Goal: Transaction & Acquisition: Purchase product/service

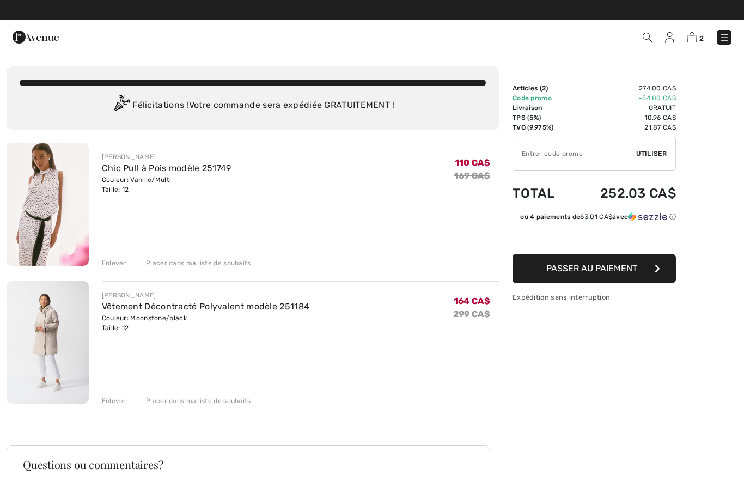
click at [43, 38] on img at bounding box center [36, 37] width 46 height 22
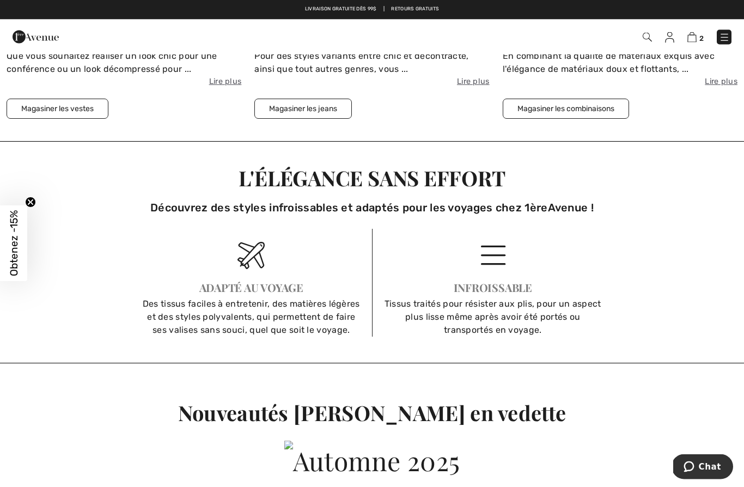
scroll to position [2462, 0]
click at [518, 286] on div "Infroissable" at bounding box center [493, 287] width 223 height 11
click at [508, 331] on div "Tissus traités pour résister aux plis, pour un aspect plus lisse même après avo…" at bounding box center [493, 316] width 223 height 39
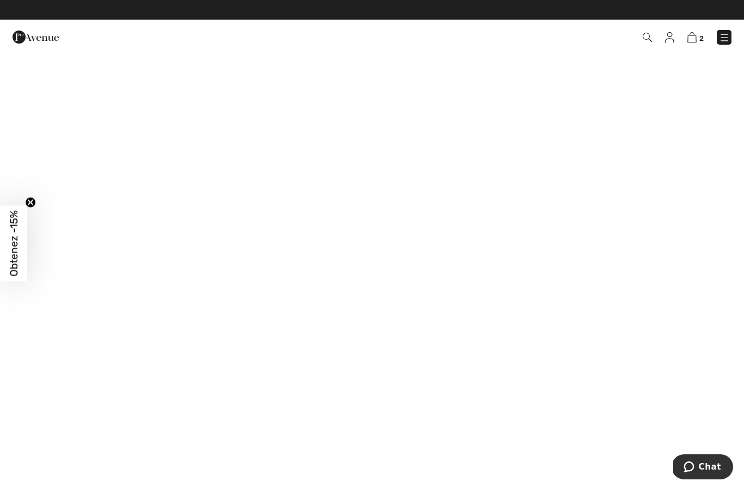
scroll to position [0, 0]
click at [32, 203] on circle "Close teaser" at bounding box center [31, 202] width 10 height 10
click at [34, 56] on span "Salut, Manon!" at bounding box center [35, 58] width 44 height 8
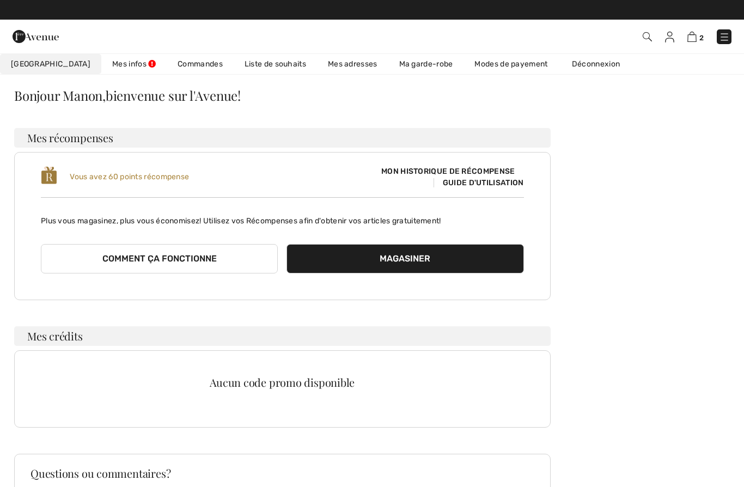
scroll to position [33, 0]
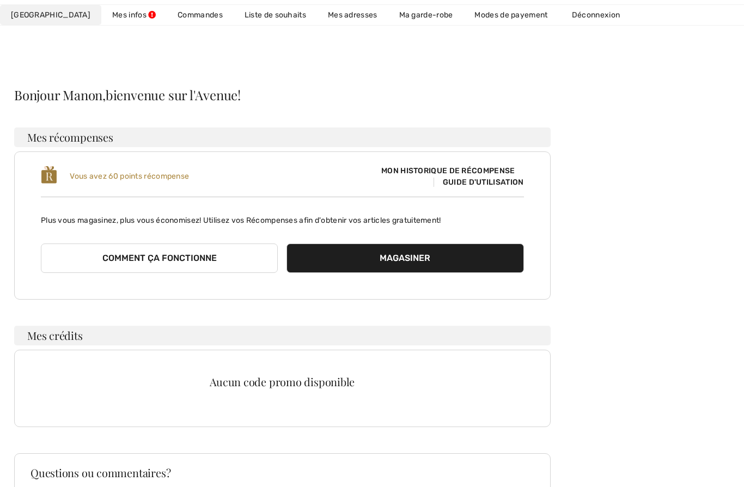
click at [497, 182] on span "Guide d'utilisation" at bounding box center [479, 182] width 90 height 9
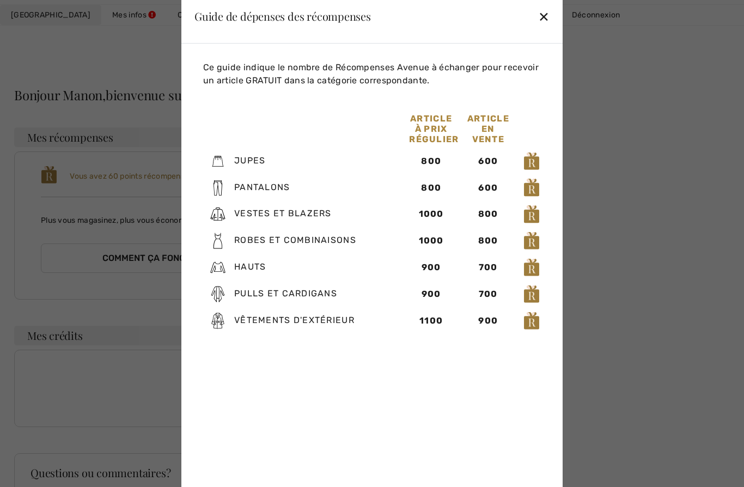
click at [630, 132] on div at bounding box center [372, 243] width 744 height 487
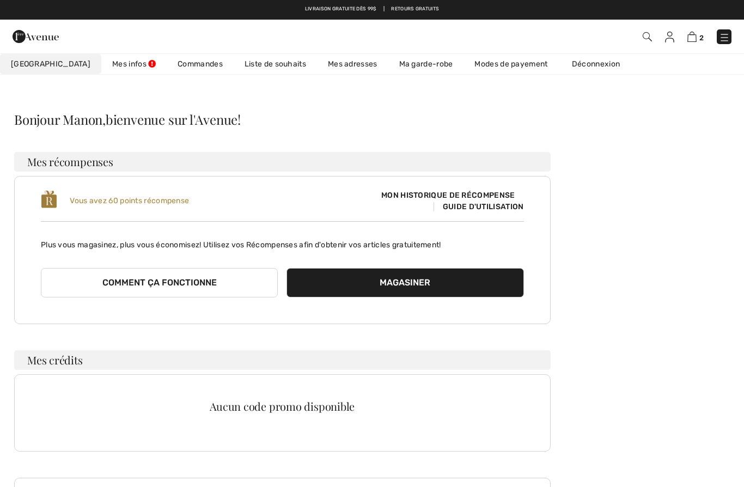
scroll to position [0, 0]
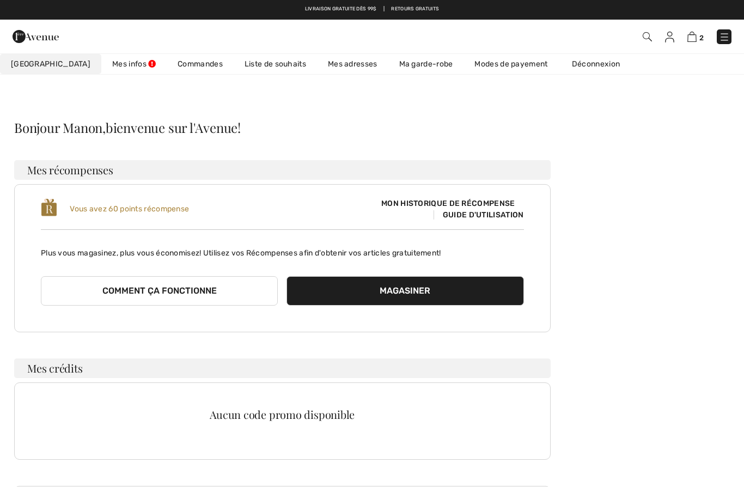
click at [29, 60] on span "Mon Avenue" at bounding box center [51, 63] width 80 height 11
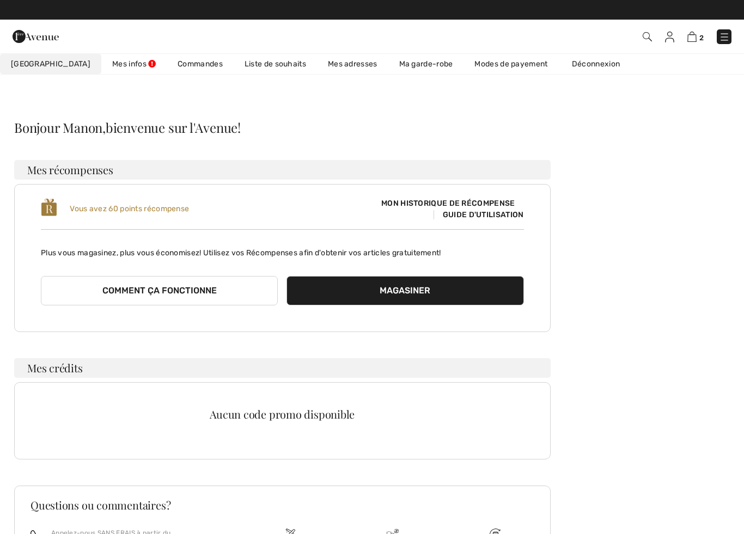
click at [16, 34] on img at bounding box center [36, 37] width 46 height 22
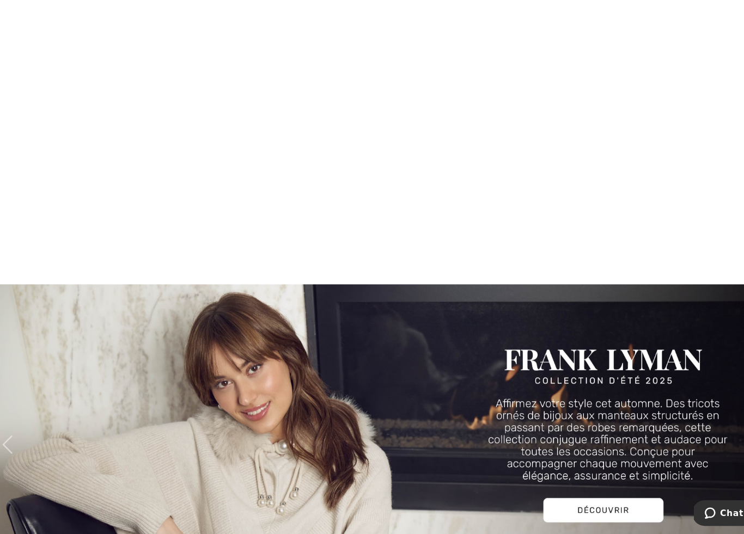
scroll to position [957, 0]
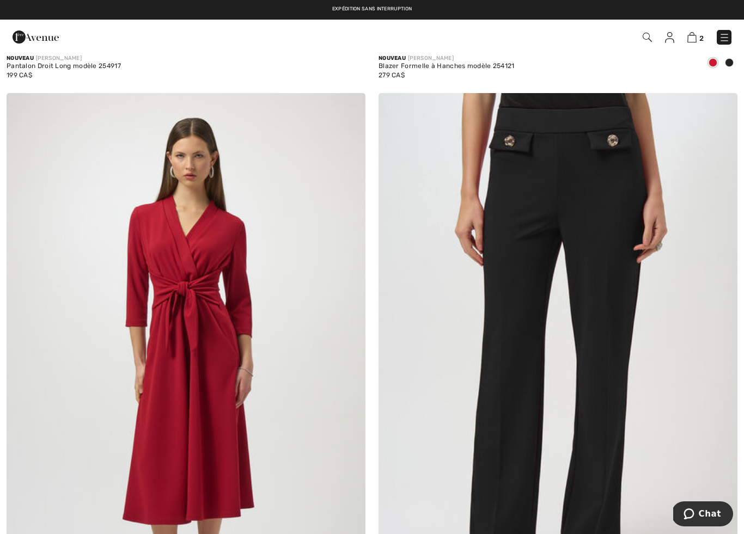
scroll to position [7813, 0]
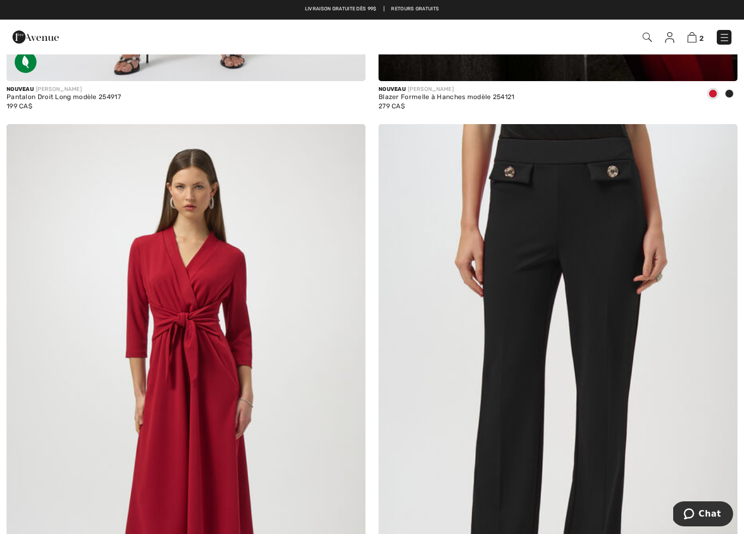
click at [725, 43] on img at bounding box center [724, 37] width 11 height 11
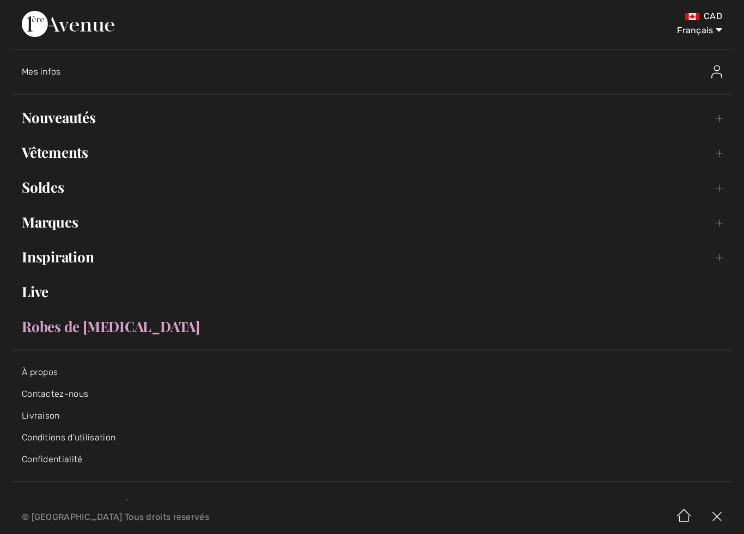
click at [33, 188] on link "Soldes Toggle submenu" at bounding box center [372, 187] width 722 height 24
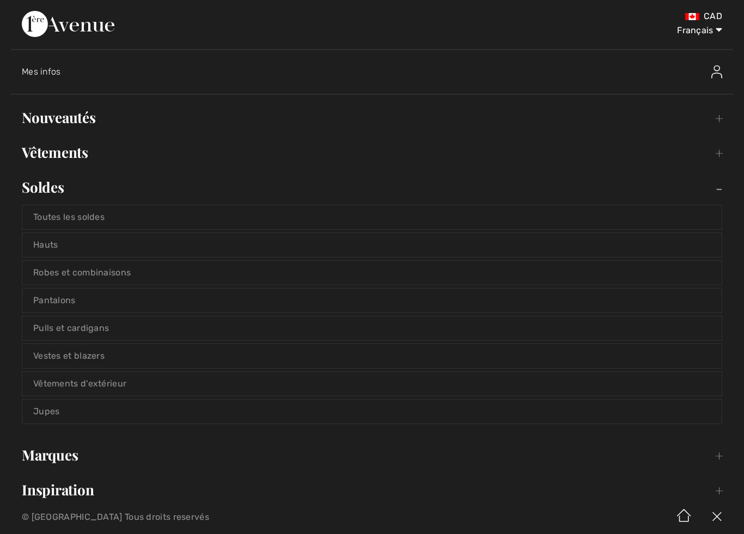
click at [46, 214] on link "Toutes les soldes" at bounding box center [371, 217] width 699 height 24
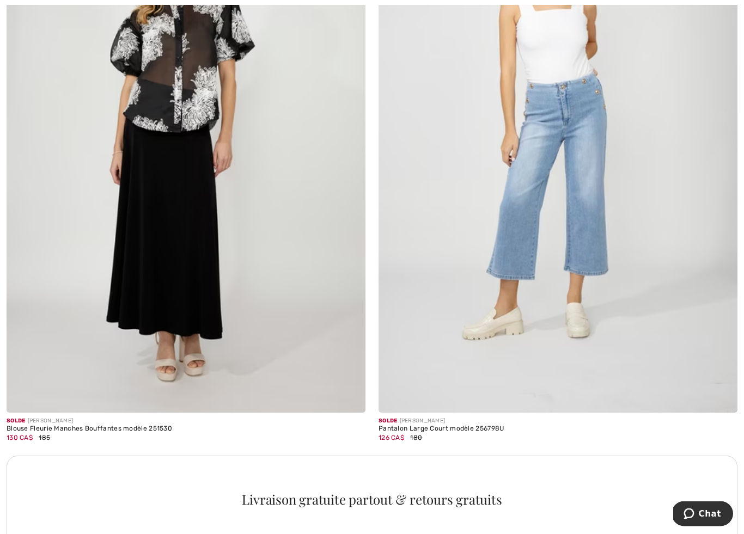
scroll to position [3184, 0]
click at [594, 270] on img at bounding box center [558, 143] width 359 height 539
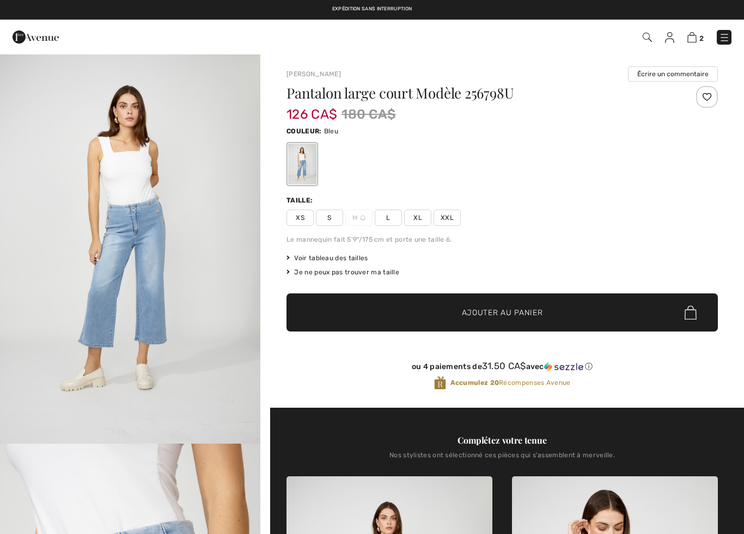
checkbox input "true"
click at [72, 257] on img "1 / 5" at bounding box center [130, 248] width 260 height 391
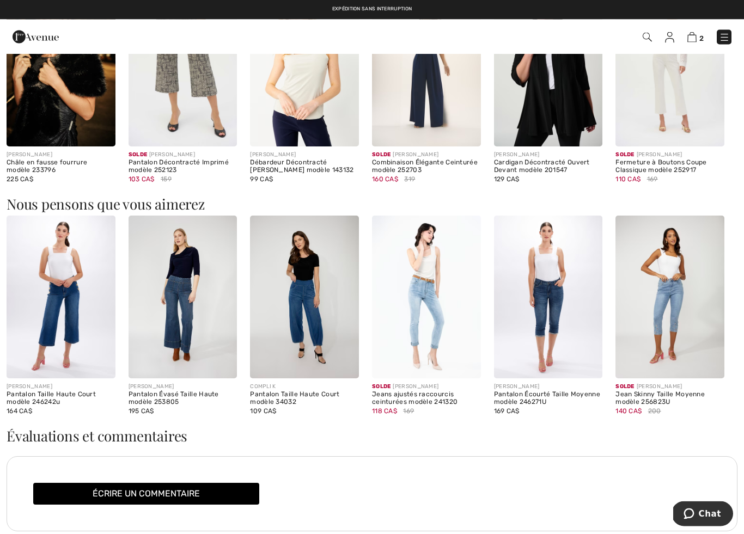
scroll to position [1149, 0]
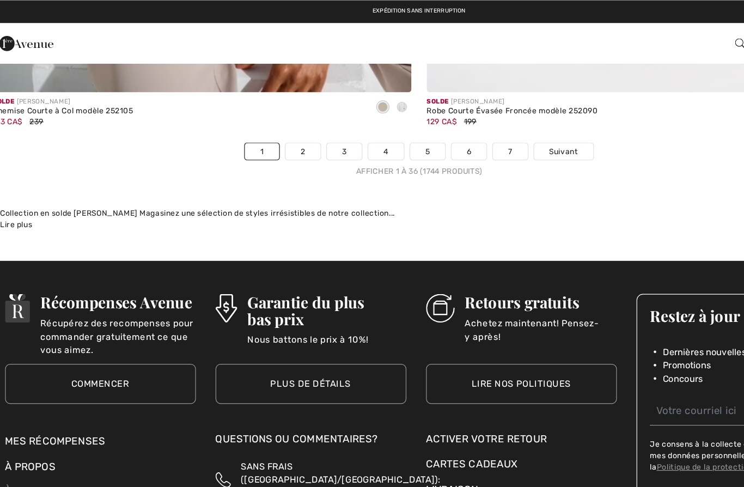
scroll to position [10722, 0]
click at [258, 124] on link "2" at bounding box center [273, 130] width 30 height 14
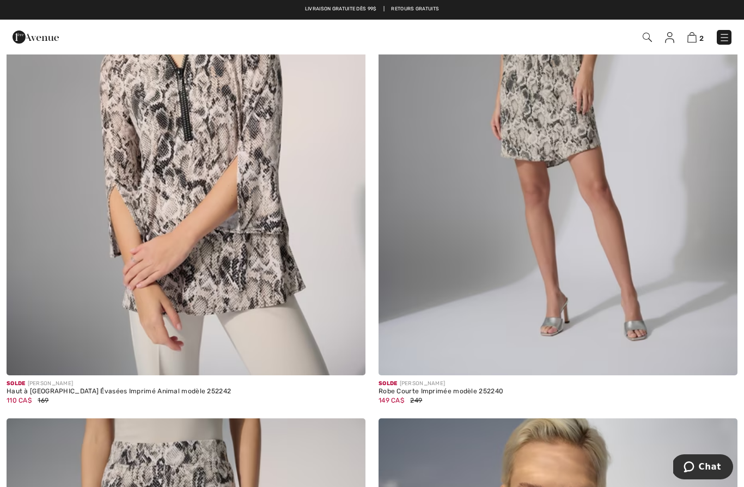
scroll to position [888, 0]
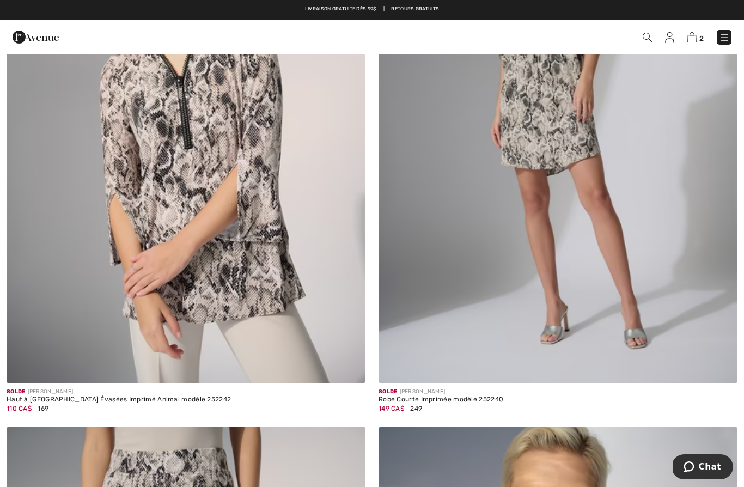
click at [449, 396] on div "Robe Courte Imprimée modèle 252240" at bounding box center [441, 400] width 125 height 8
click at [448, 400] on div "Robe Courte Imprimée modèle 252240" at bounding box center [441, 400] width 125 height 8
click at [432, 407] on div "149 CA$ 249" at bounding box center [441, 409] width 125 height 10
click at [428, 402] on div "Robe Courte Imprimée modèle 252240" at bounding box center [441, 400] width 125 height 8
click at [512, 348] on img at bounding box center [558, 114] width 359 height 539
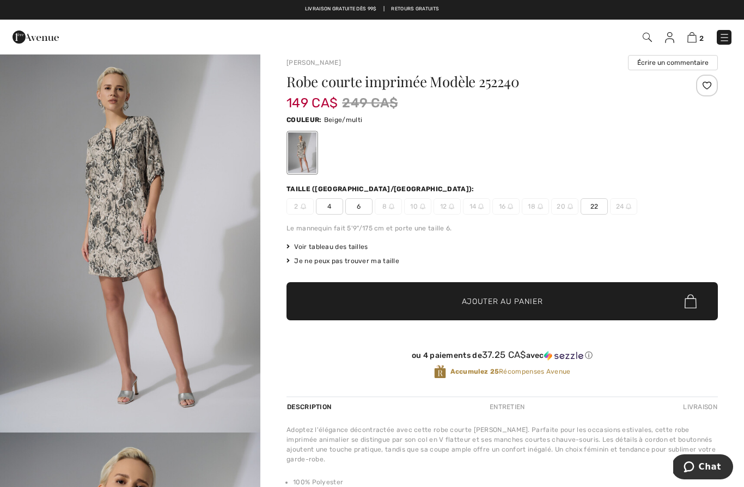
scroll to position [10, 0]
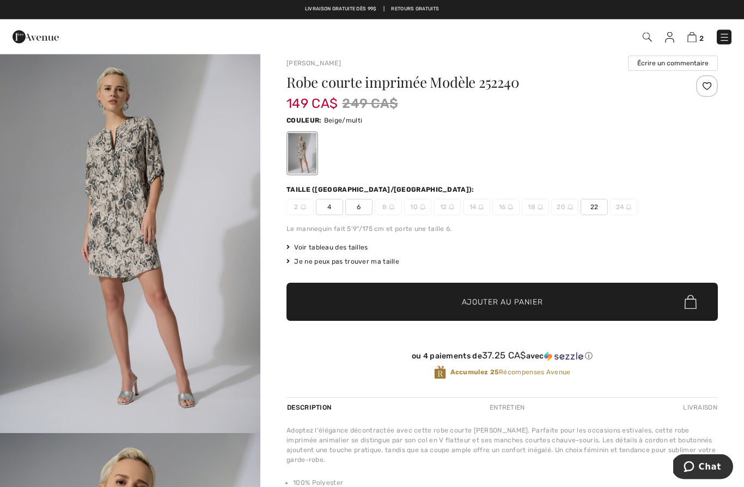
click at [483, 207] on img at bounding box center [480, 207] width 5 height 5
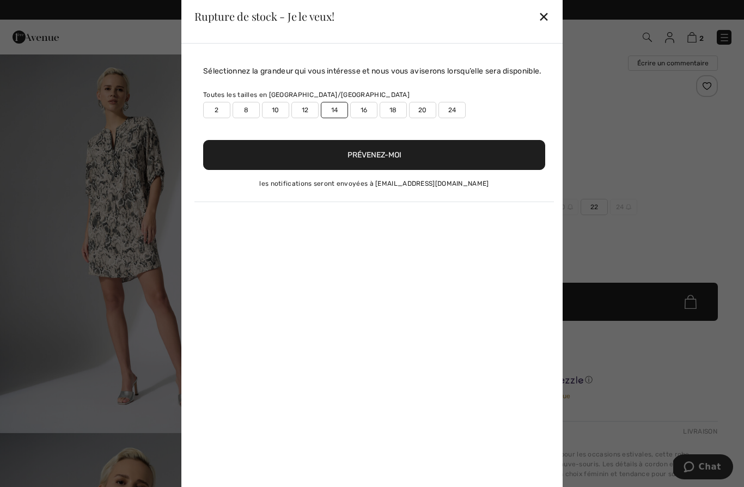
click at [655, 159] on div at bounding box center [372, 243] width 744 height 487
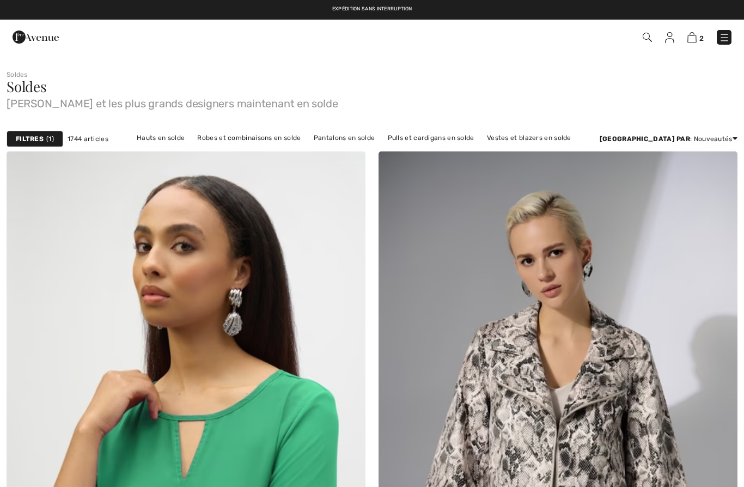
scroll to position [935, 0]
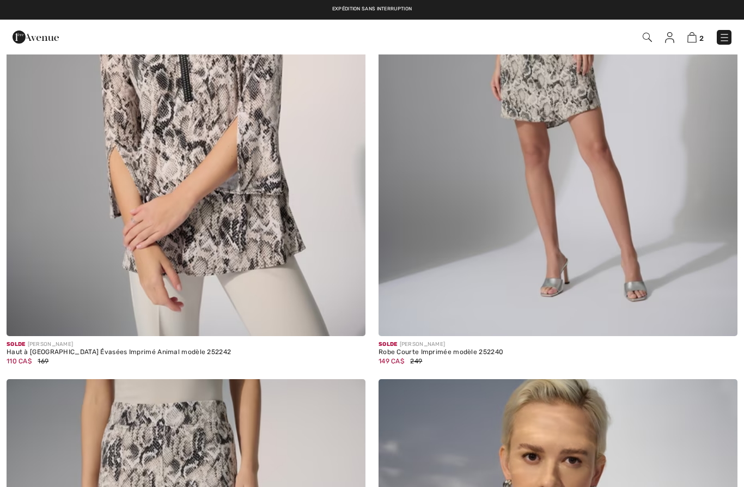
checkbox input "true"
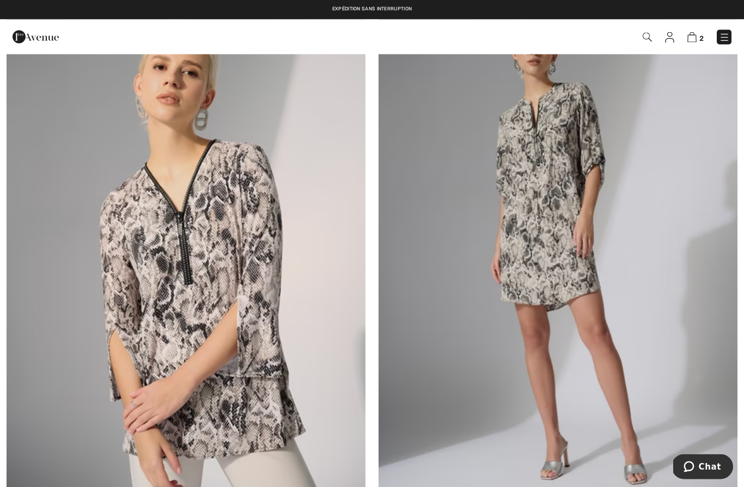
scroll to position [752, 0]
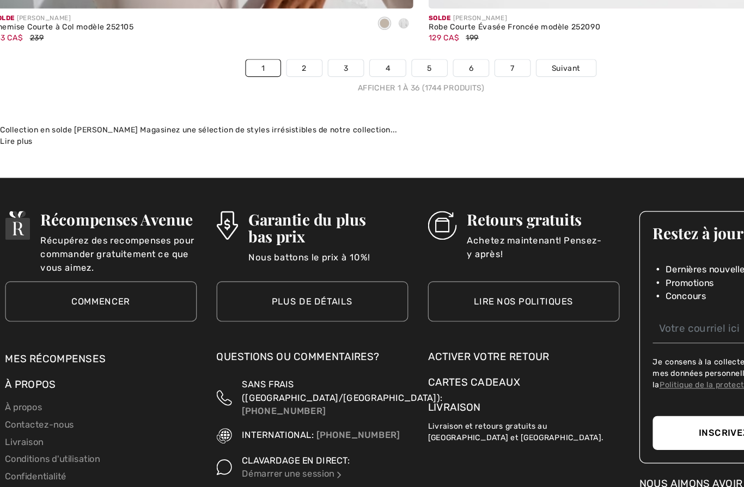
click at [258, 128] on link "2" at bounding box center [273, 130] width 30 height 14
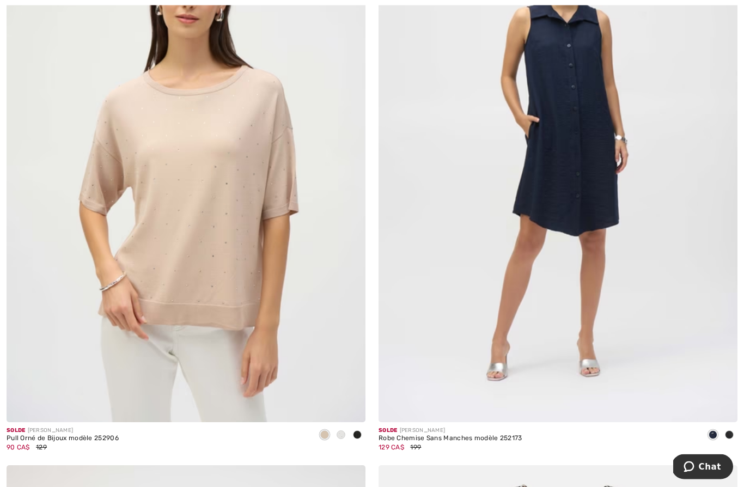
scroll to position [9798, 0]
click at [624, 174] on img at bounding box center [558, 153] width 359 height 539
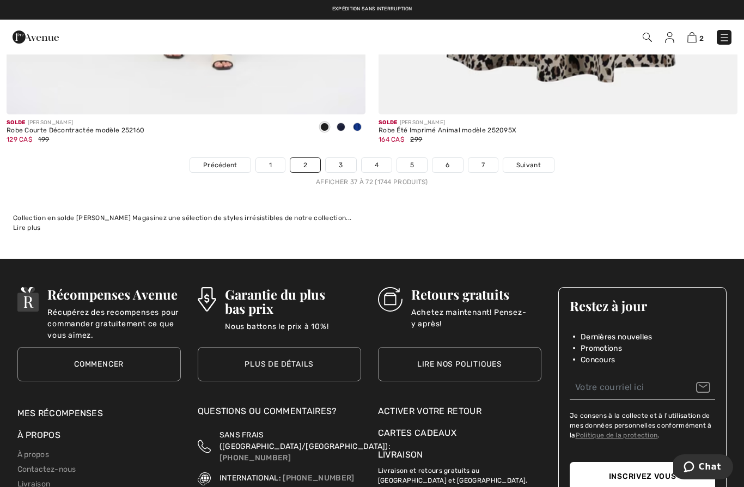
scroll to position [10671, 0]
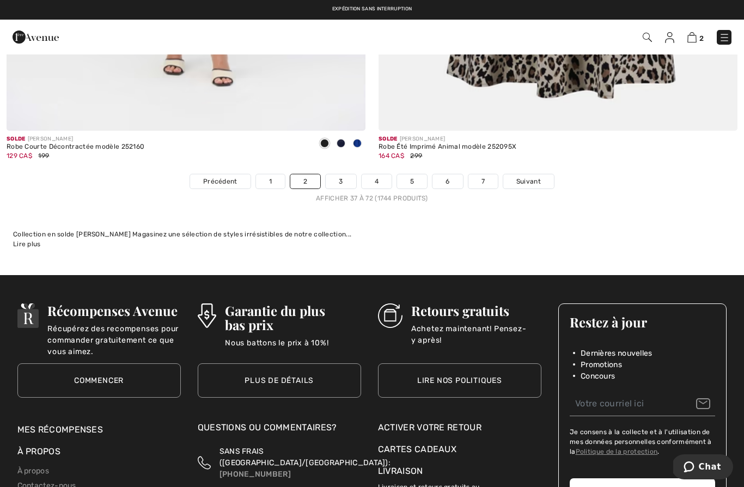
click at [344, 178] on link "3" at bounding box center [341, 181] width 30 height 14
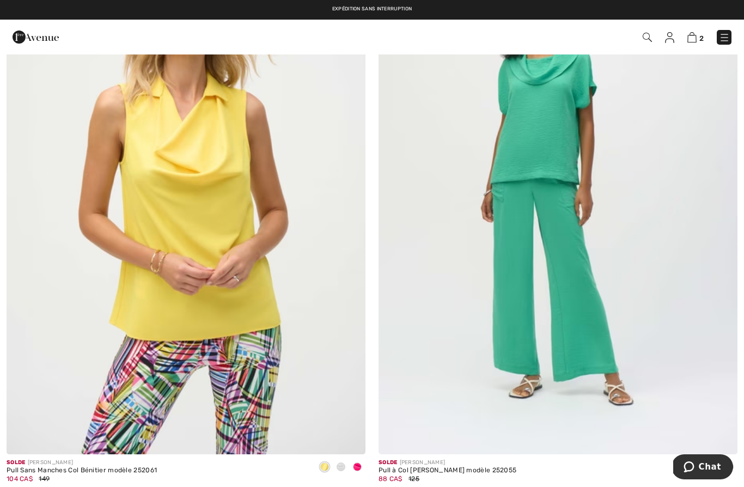
scroll to position [235, 0]
click at [658, 211] on img at bounding box center [558, 185] width 359 height 539
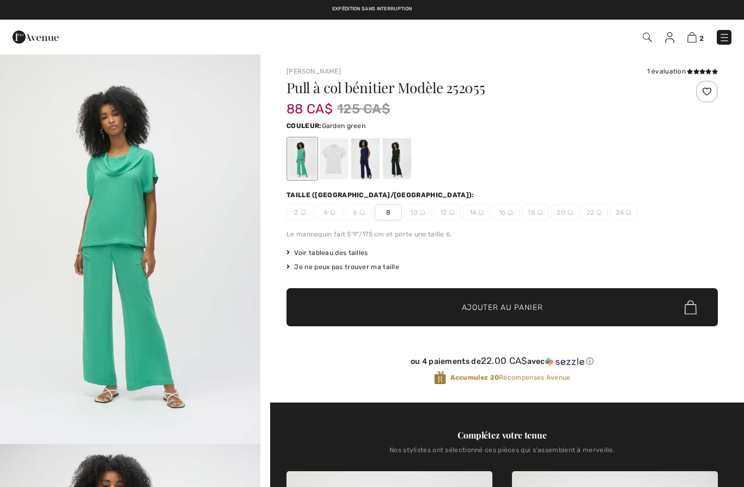
checkbox input "true"
click at [364, 161] on div at bounding box center [365, 158] width 28 height 41
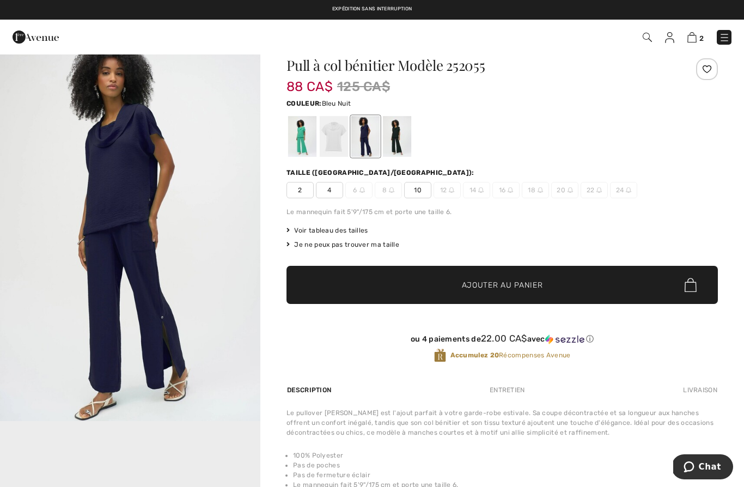
scroll to position [24, 0]
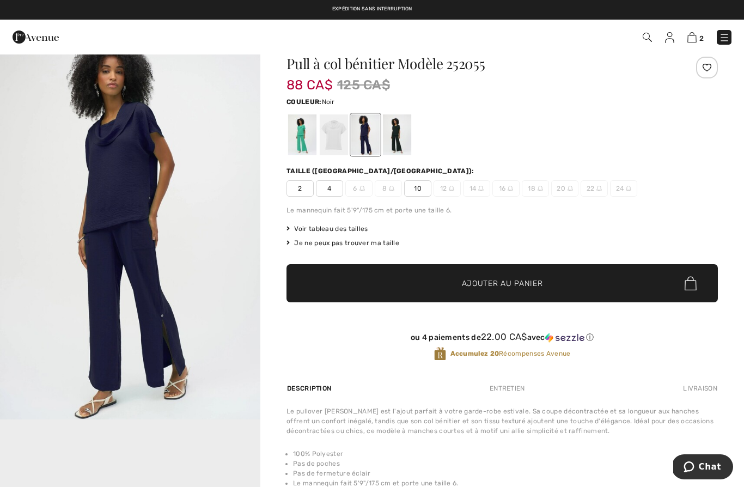
click at [404, 147] on div at bounding box center [397, 134] width 28 height 41
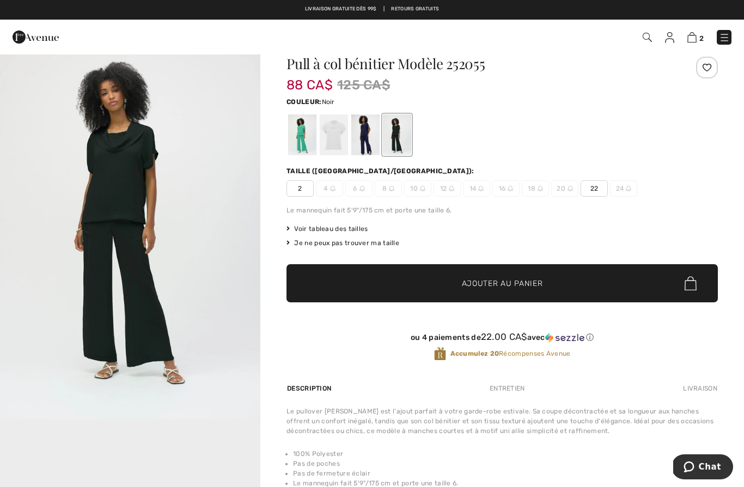
scroll to position [0, 0]
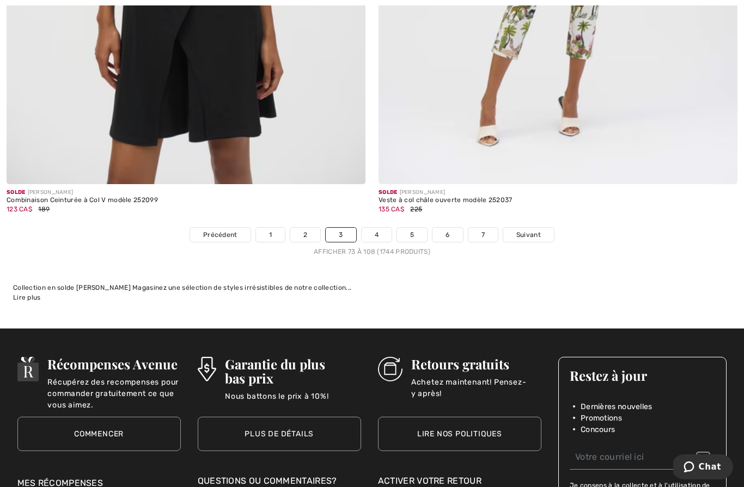
scroll to position [10609, 0]
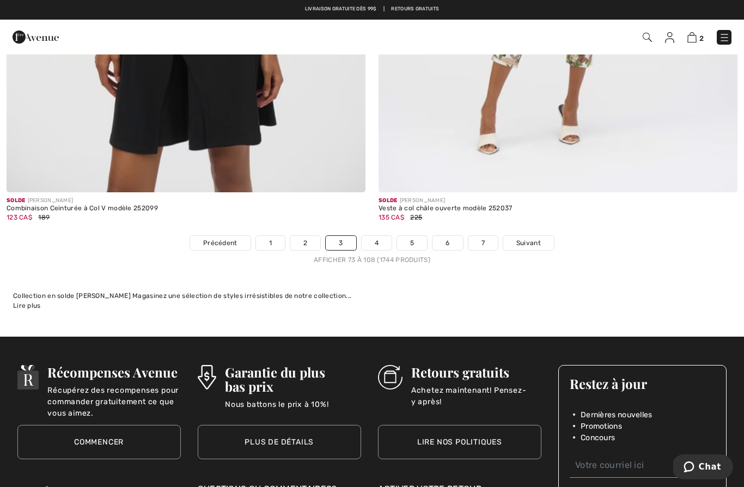
click at [381, 241] on link "4" at bounding box center [377, 243] width 30 height 14
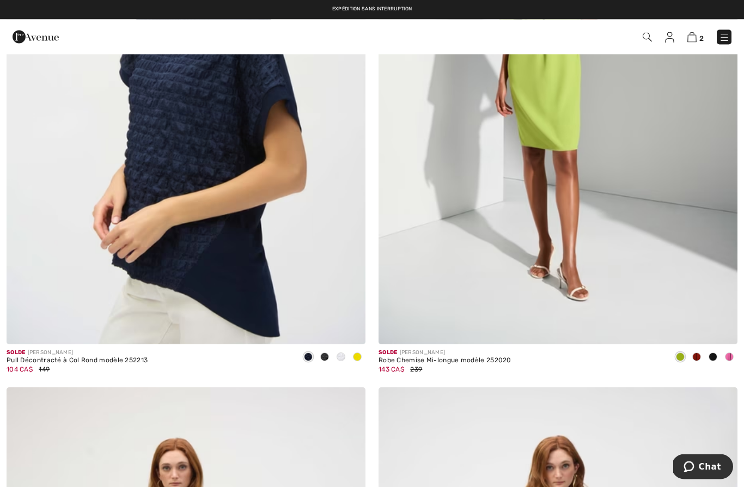
scroll to position [1492, 0]
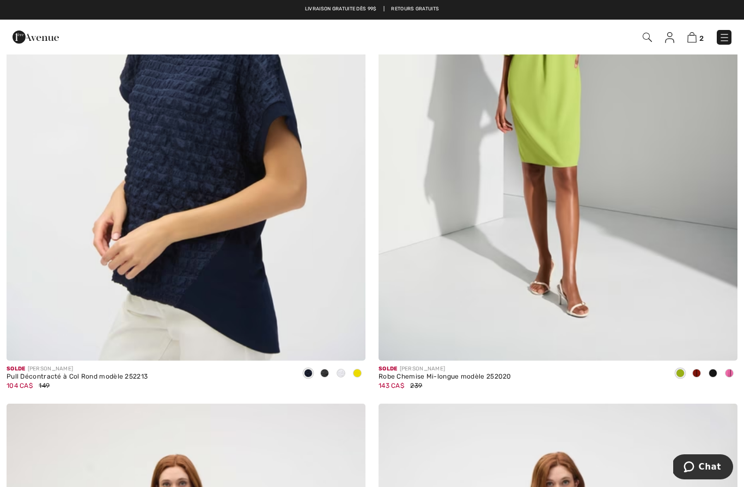
click at [624, 184] on img at bounding box center [558, 91] width 359 height 539
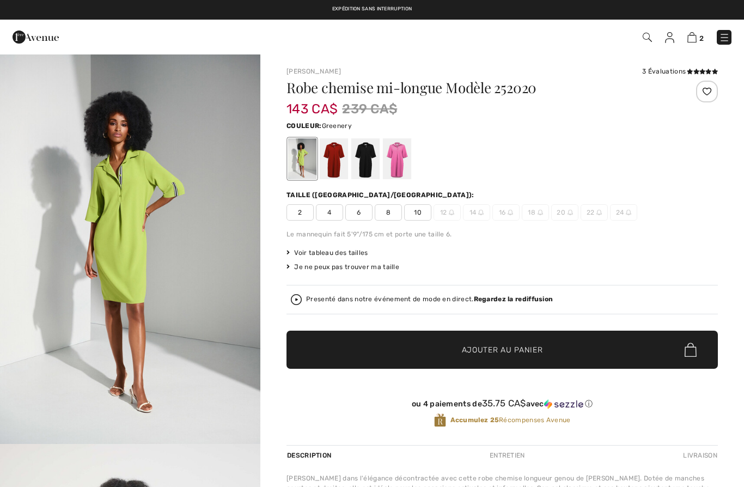
checkbox input "true"
click at [338, 167] on div at bounding box center [334, 158] width 28 height 41
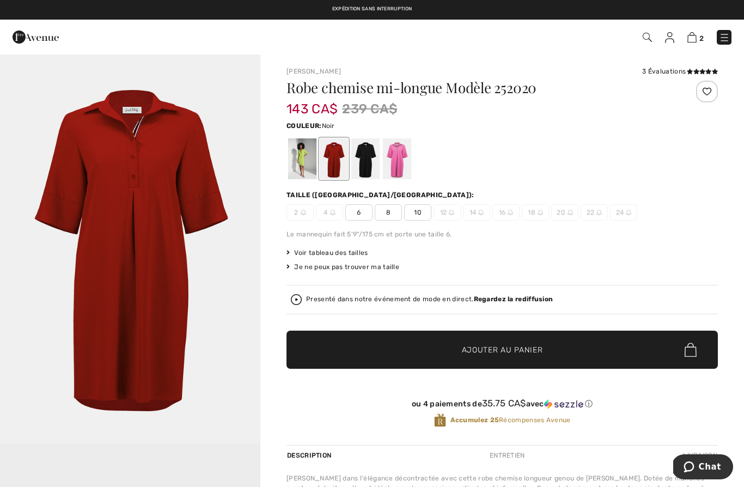
click at [368, 174] on div at bounding box center [365, 158] width 28 height 41
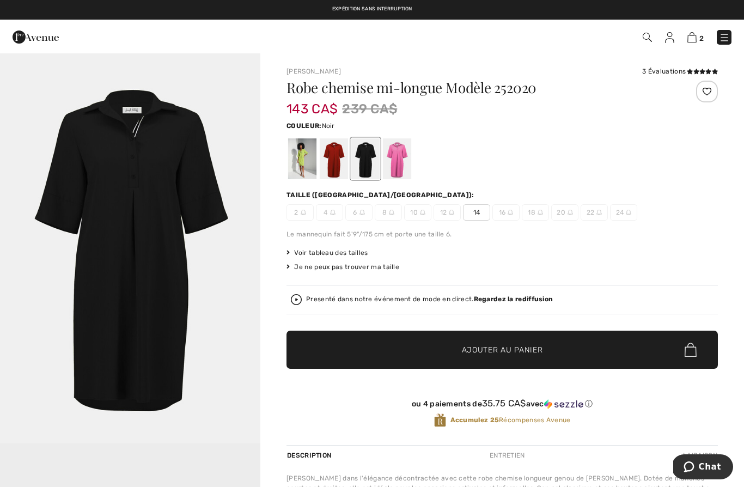
click at [73, 156] on img "1 / 1" at bounding box center [130, 248] width 260 height 390
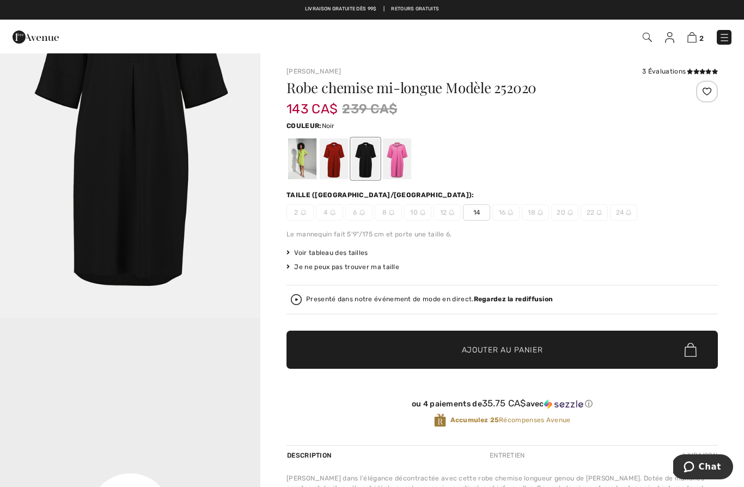
scroll to position [114, 0]
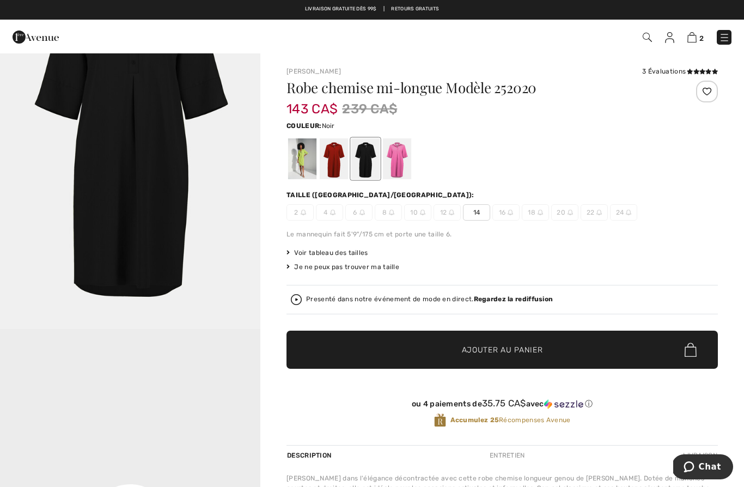
click at [480, 349] on span "Ajouter au panier" at bounding box center [502, 349] width 81 height 11
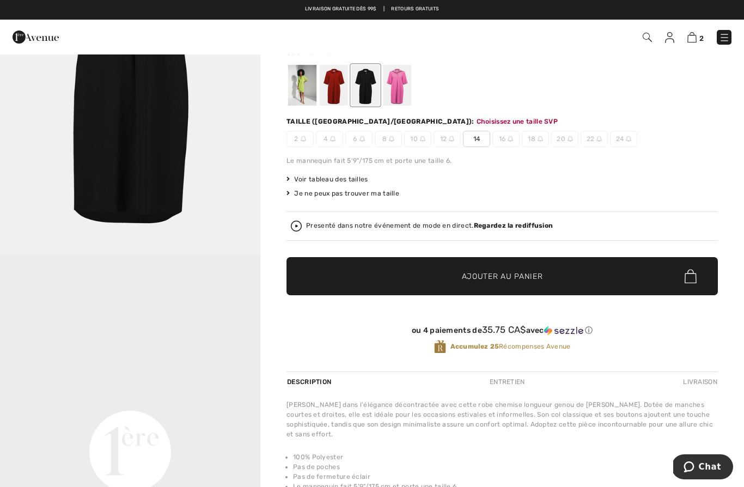
scroll to position [73, 0]
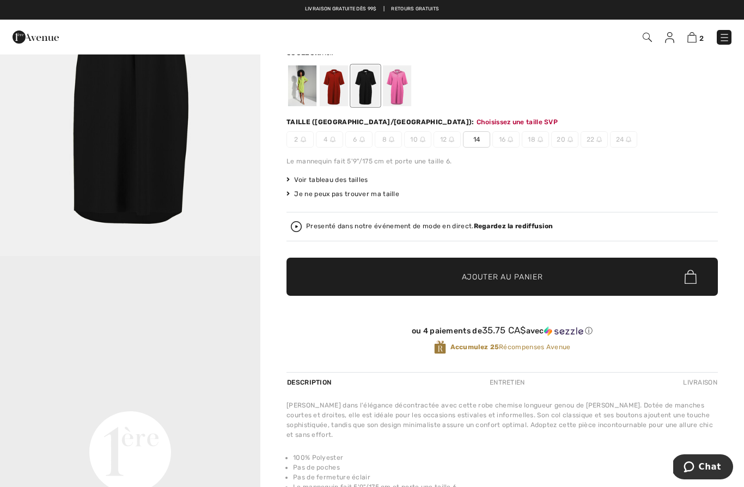
click at [480, 144] on span "14" at bounding box center [476, 139] width 27 height 16
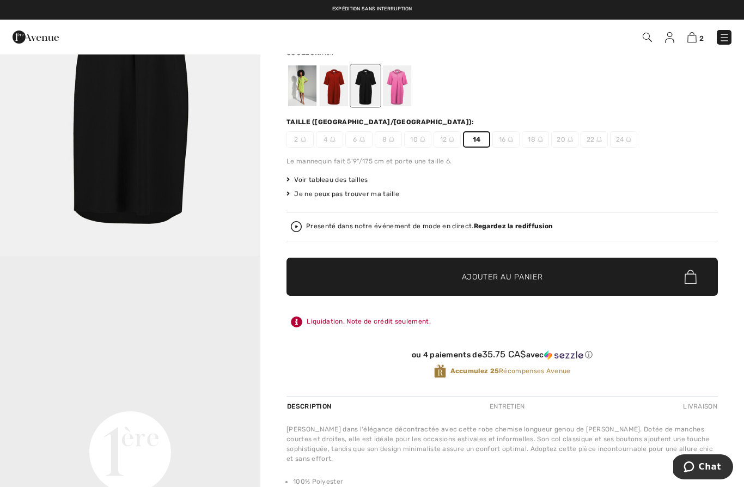
click at [458, 273] on span "✔ Ajouté au panier" at bounding box center [486, 276] width 86 height 11
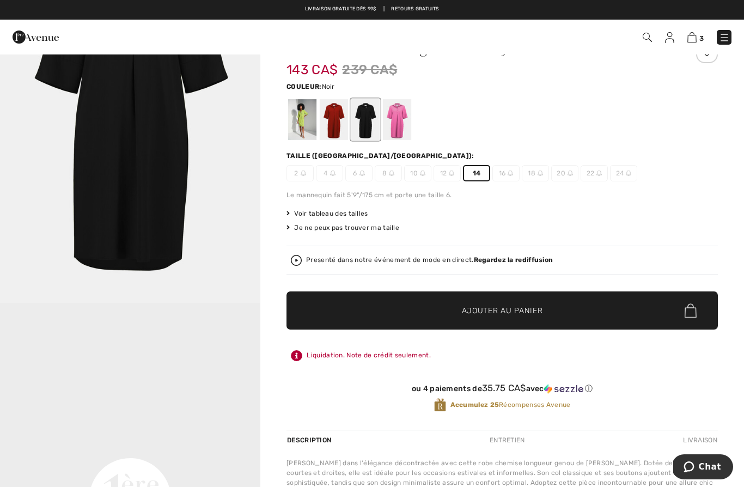
scroll to position [0, 0]
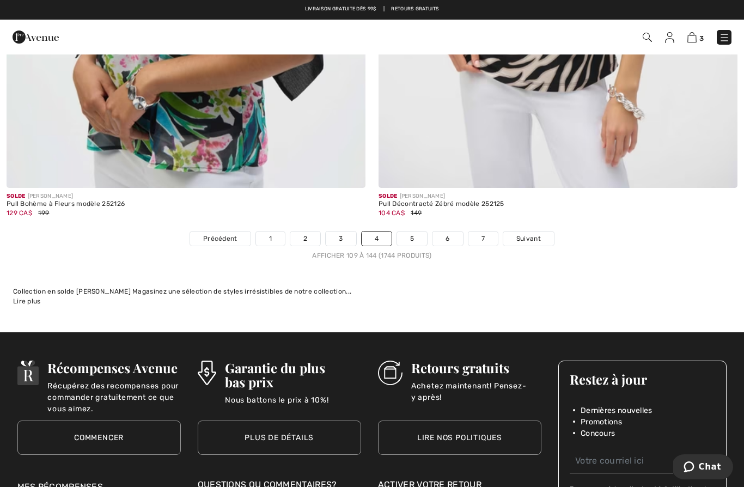
scroll to position [10604, 0]
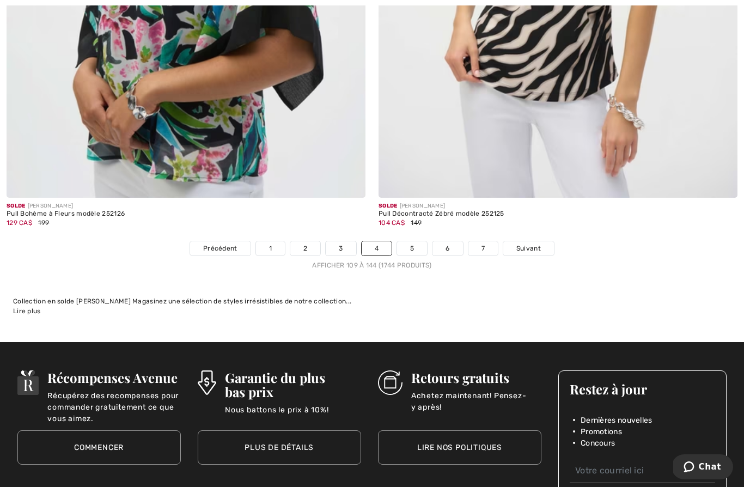
click at [417, 244] on link "5" at bounding box center [412, 248] width 30 height 14
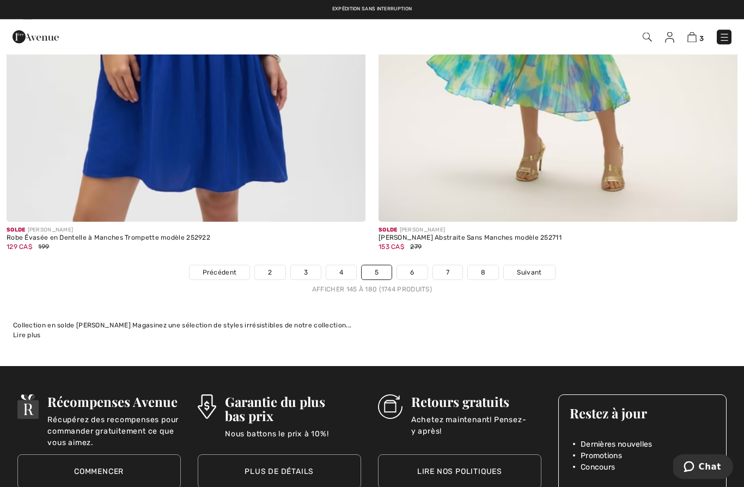
scroll to position [10580, 0]
click at [418, 267] on link "6" at bounding box center [412, 272] width 30 height 14
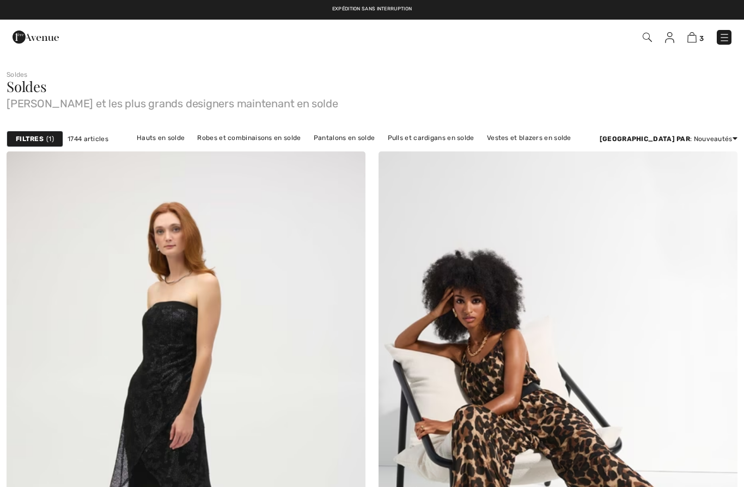
checkbox input "true"
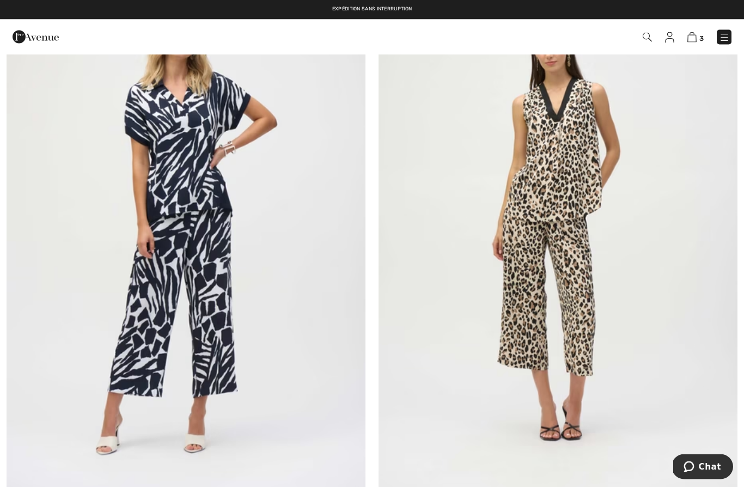
scroll to position [7977, 0]
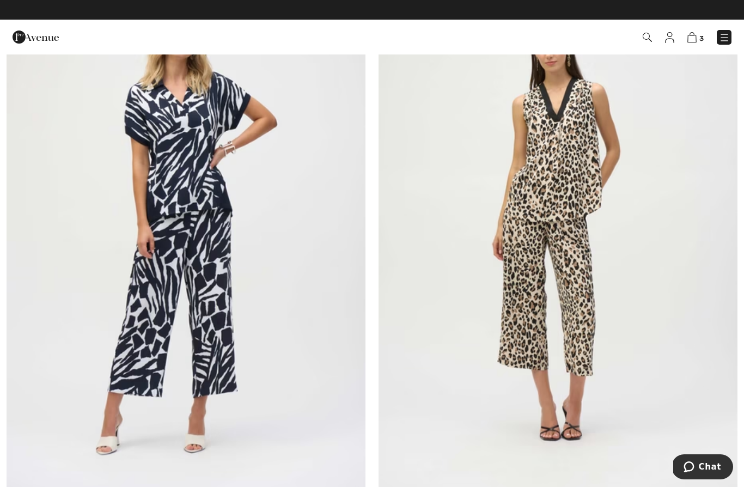
click at [114, 165] on img at bounding box center [186, 229] width 359 height 539
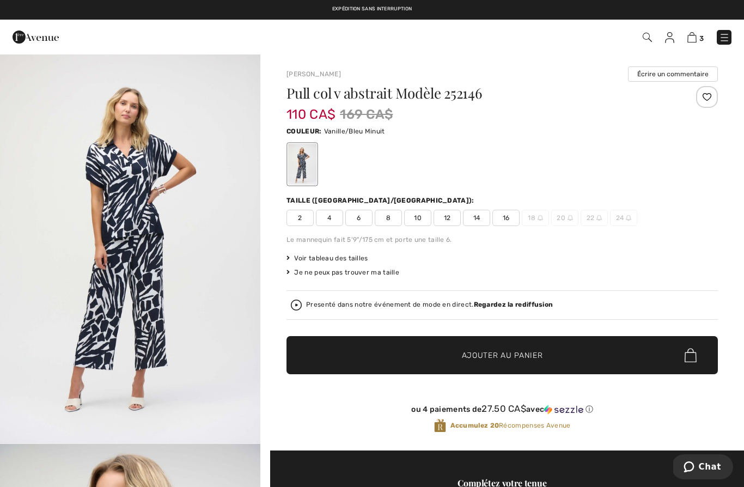
click at [116, 174] on img "1 / 5" at bounding box center [130, 248] width 260 height 390
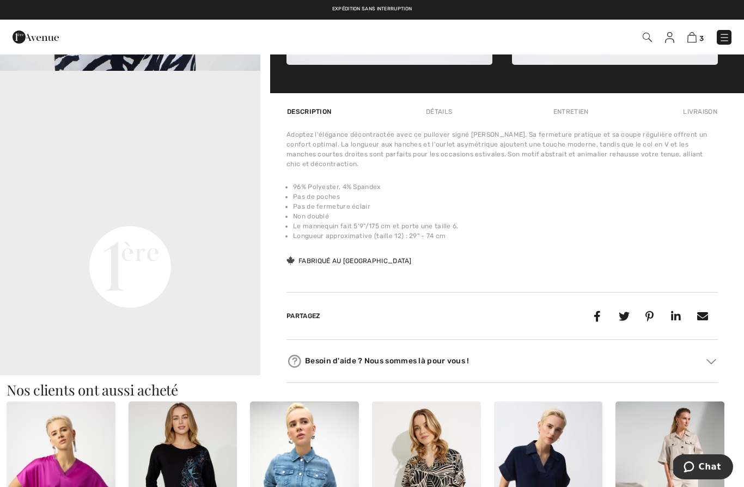
scroll to position [769, 0]
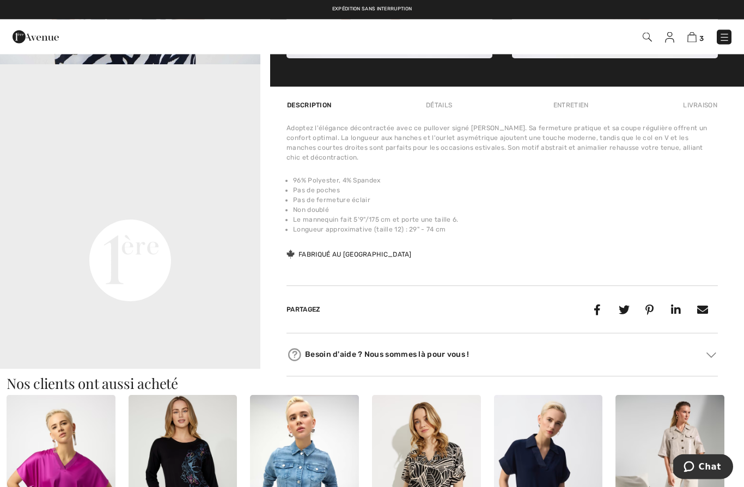
click at [67, 196] on video "Your browser does not support the video tag." at bounding box center [130, 130] width 260 height 130
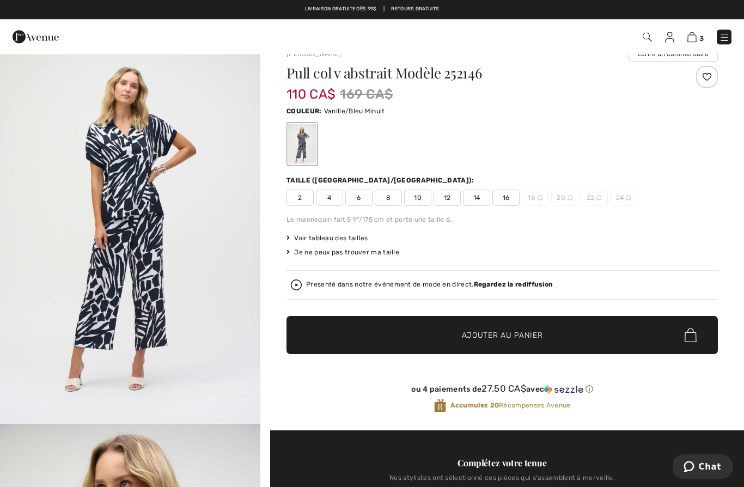
scroll to position [0, 0]
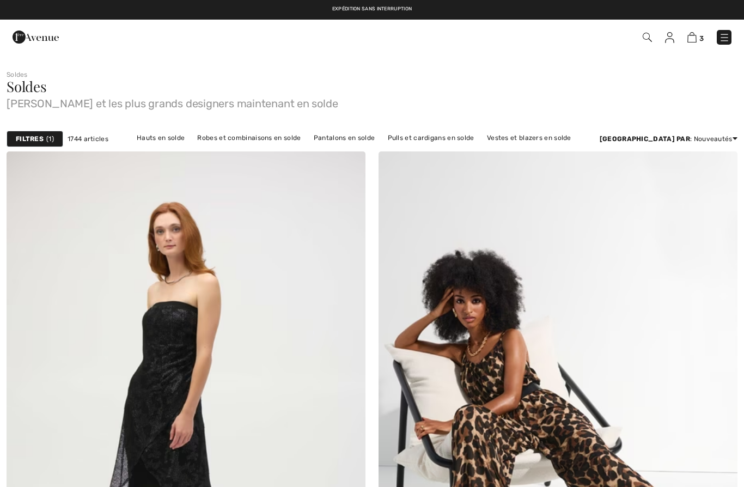
scroll to position [7977, 0]
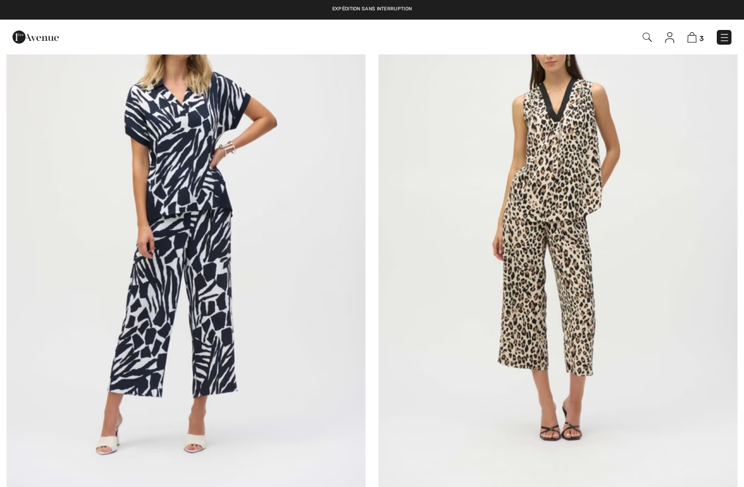
checkbox input "true"
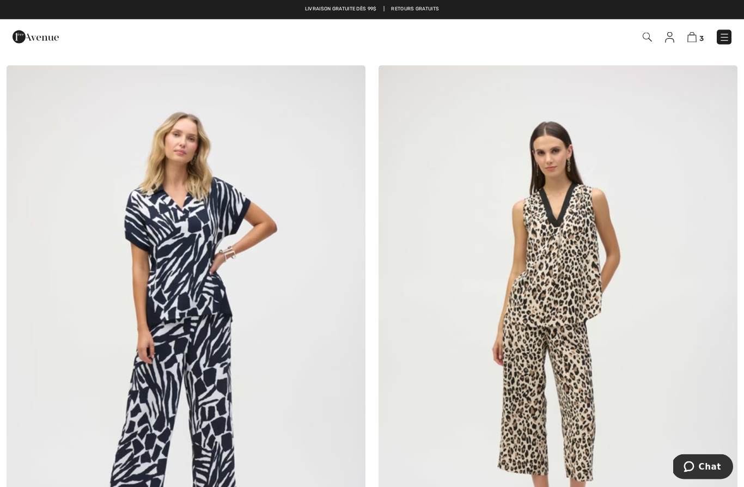
scroll to position [7874, 0]
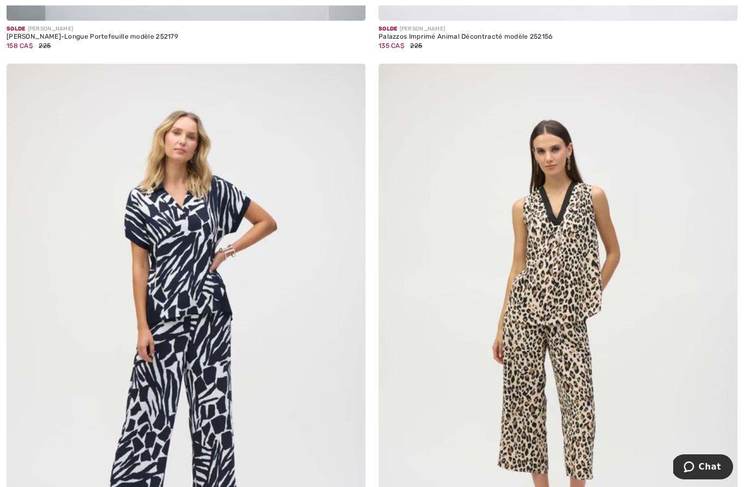
click at [646, 234] on img at bounding box center [558, 333] width 359 height 539
click at [632, 237] on img at bounding box center [558, 333] width 359 height 539
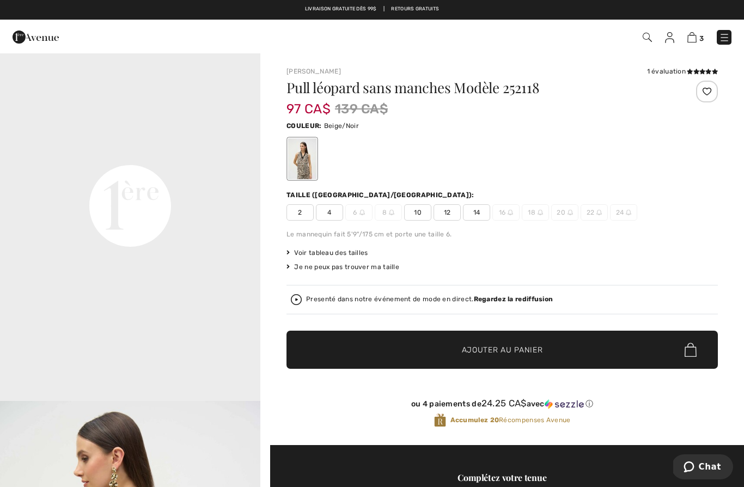
scroll to position [820, 0]
click at [479, 219] on span "14" at bounding box center [476, 212] width 27 height 16
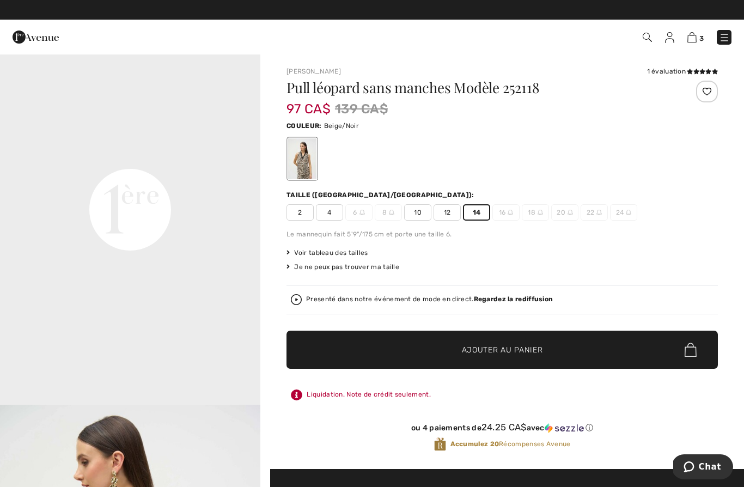
click at [492, 349] on span "Ajouter au panier" at bounding box center [502, 349] width 81 height 11
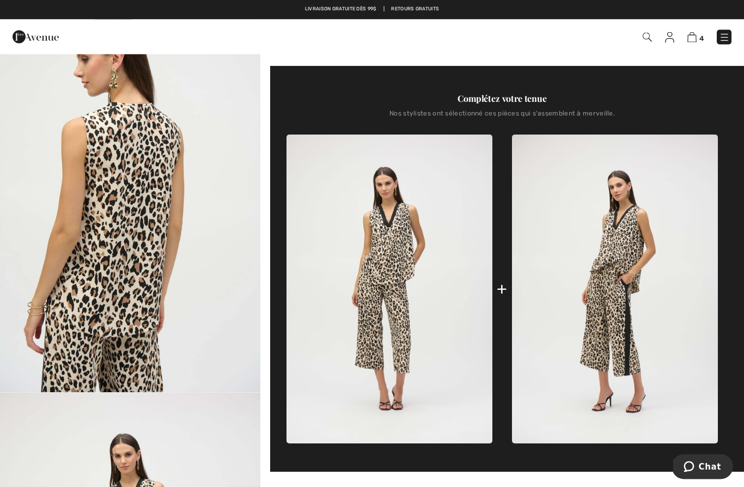
scroll to position [403, 0]
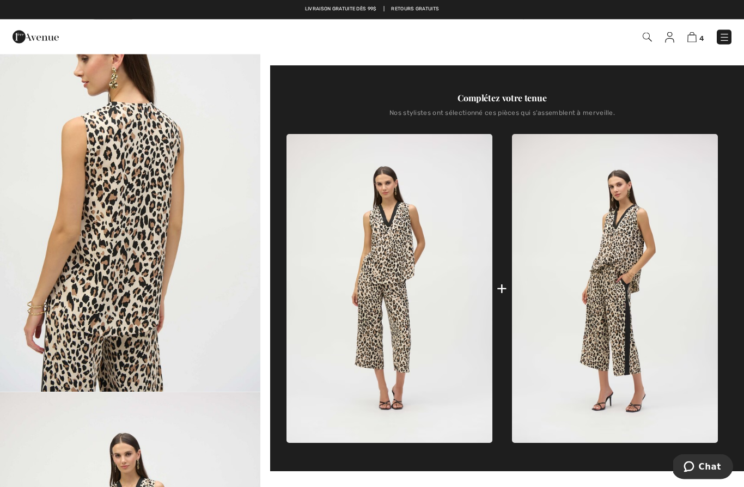
click at [414, 352] on img at bounding box center [390, 289] width 206 height 309
click at [409, 362] on img at bounding box center [390, 289] width 206 height 309
click at [411, 367] on img at bounding box center [390, 288] width 206 height 309
click at [424, 348] on img at bounding box center [390, 288] width 206 height 309
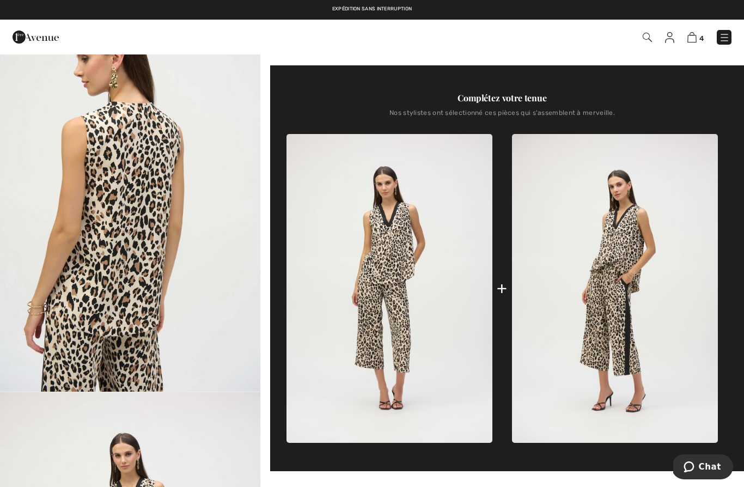
click at [649, 302] on img at bounding box center [615, 288] width 206 height 309
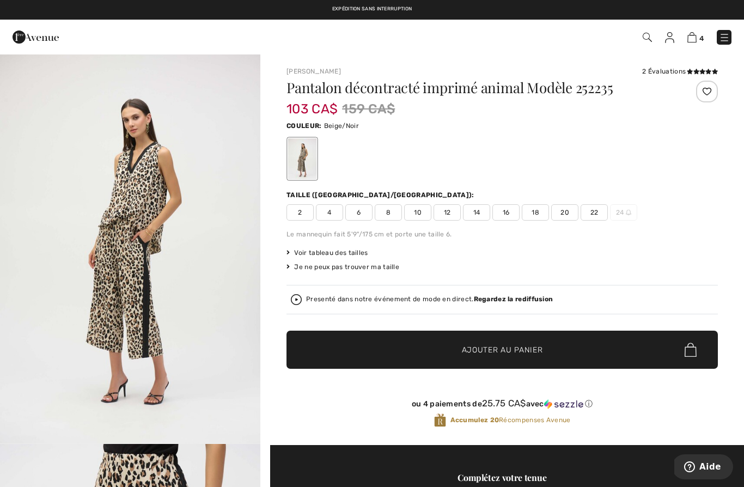
click at [477, 218] on span "14" at bounding box center [476, 212] width 27 height 16
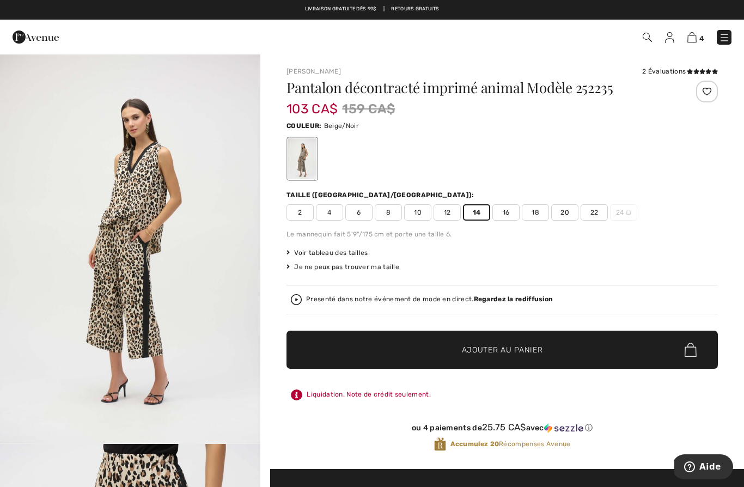
click at [416, 353] on span "✔ Ajouté au panier Ajouter au panier" at bounding box center [502, 350] width 431 height 38
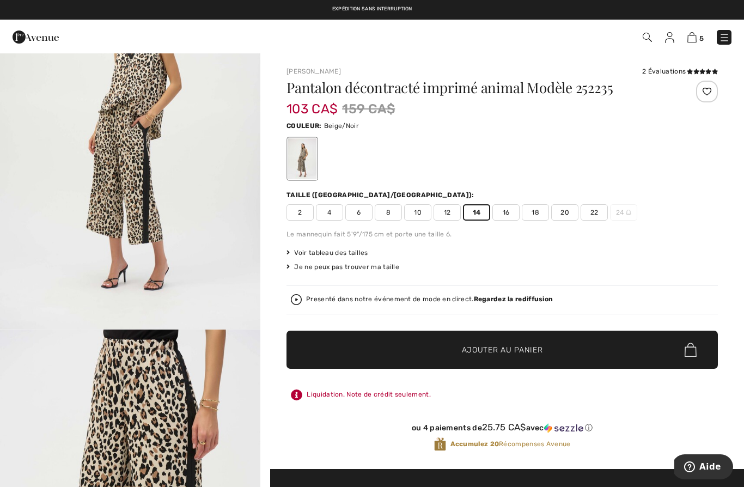
scroll to position [99, 0]
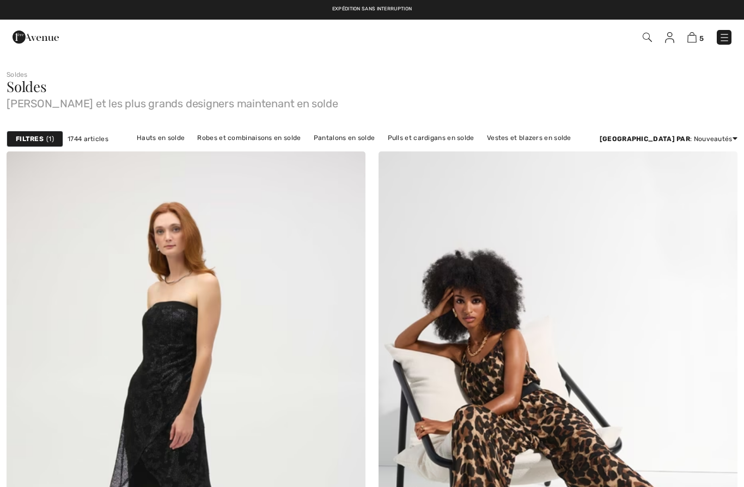
checkbox input "true"
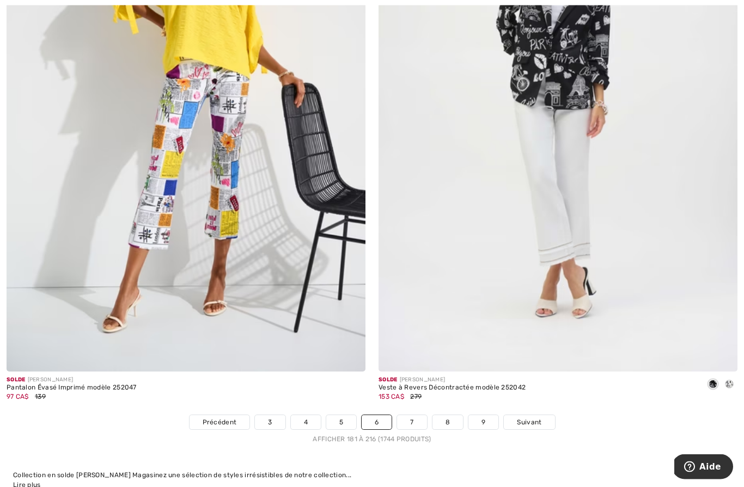
scroll to position [10446, 0]
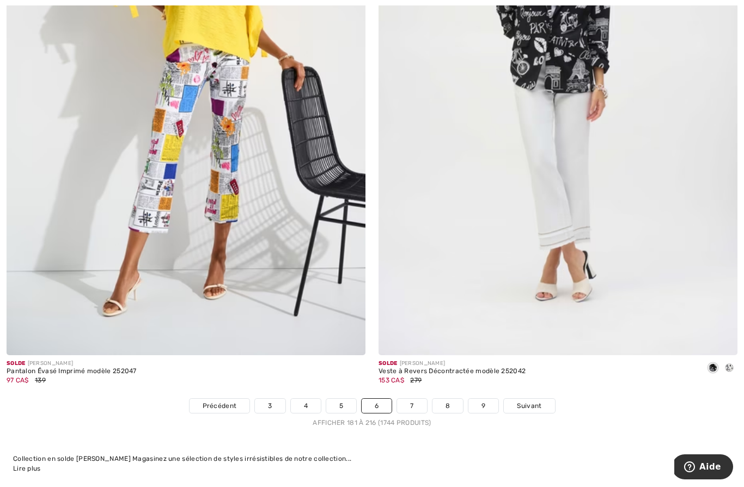
click at [412, 402] on link "7" at bounding box center [411, 406] width 29 height 14
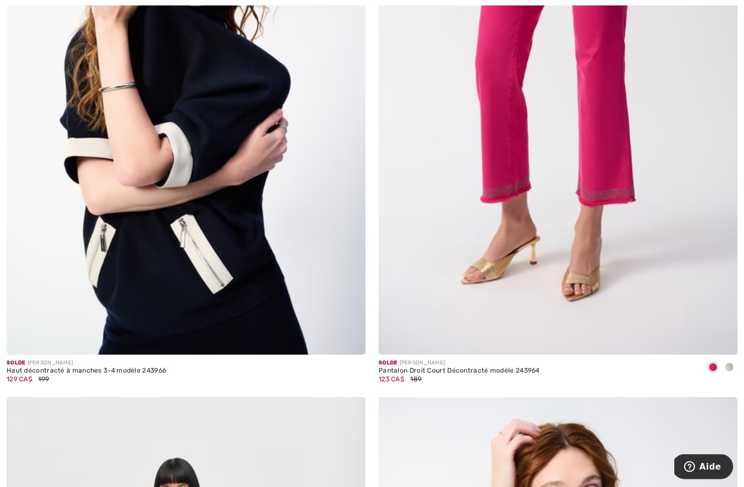
scroll to position [2661, 0]
click at [104, 204] on img at bounding box center [186, 85] width 359 height 539
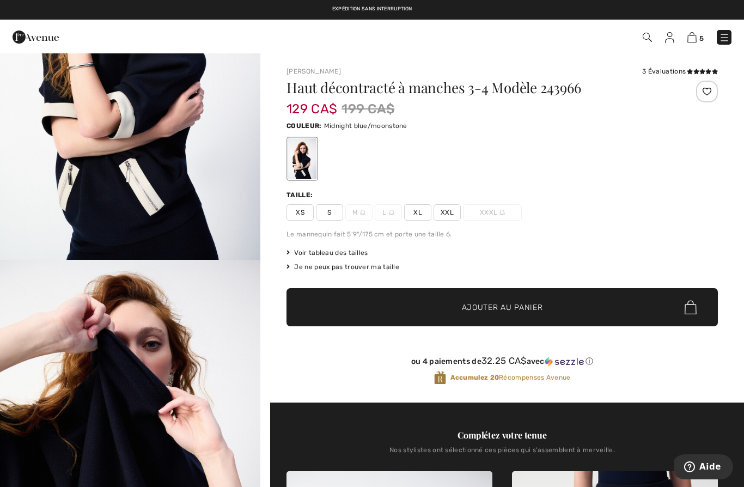
scroll to position [174, 0]
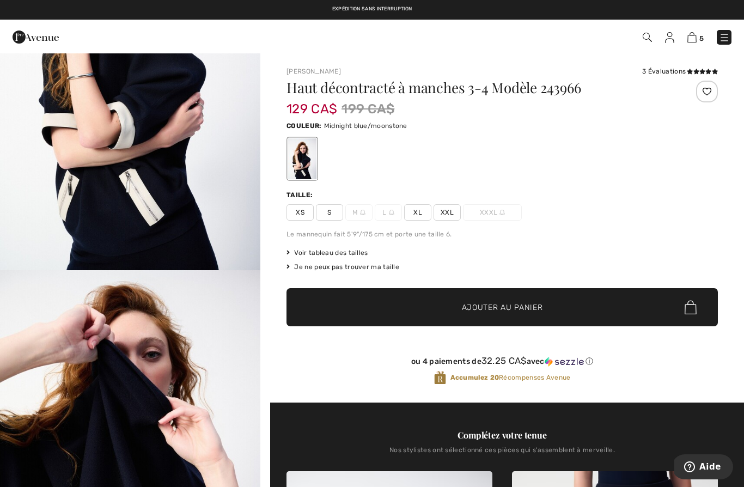
click at [95, 164] on img "1 / 7" at bounding box center [130, 75] width 260 height 391
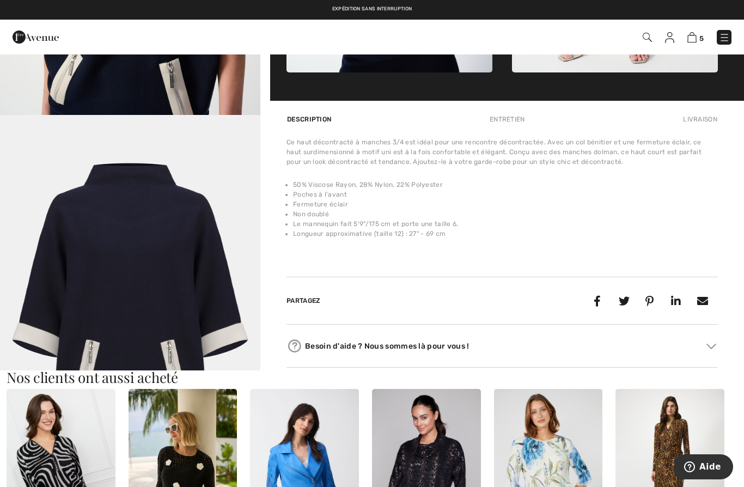
scroll to position [1957, 0]
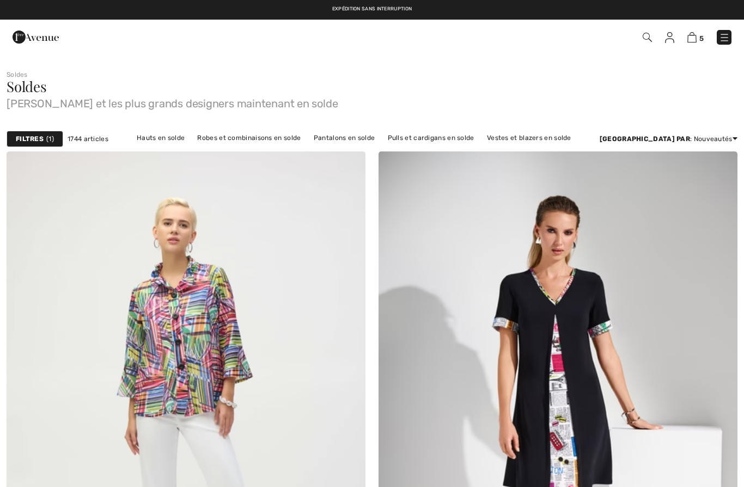
checkbox input "true"
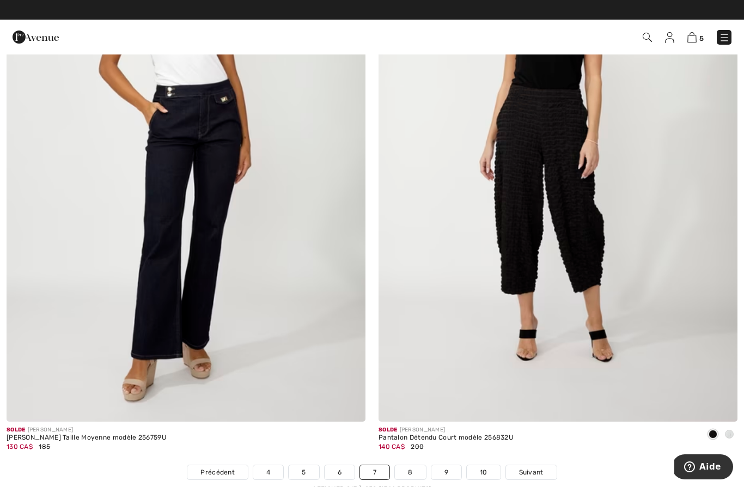
scroll to position [10377, 0]
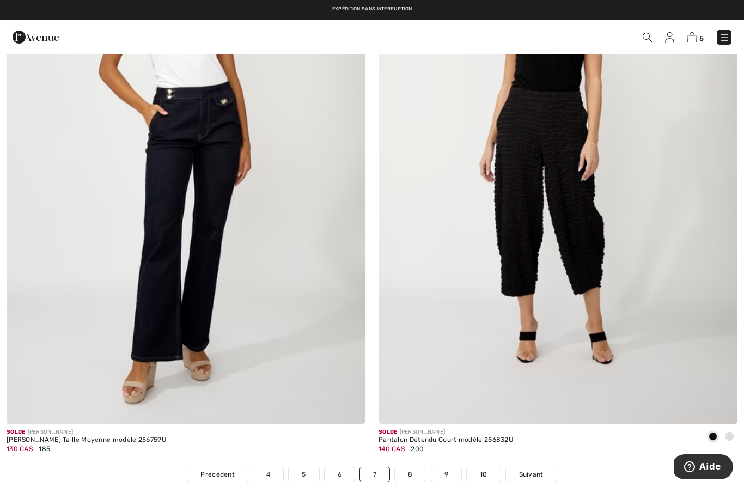
click at [652, 277] on img at bounding box center [558, 155] width 359 height 539
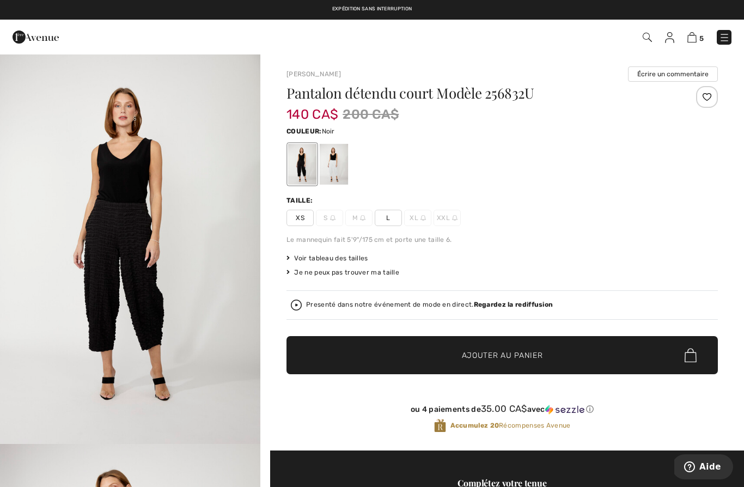
click at [111, 209] on img "1 / 4" at bounding box center [130, 248] width 260 height 391
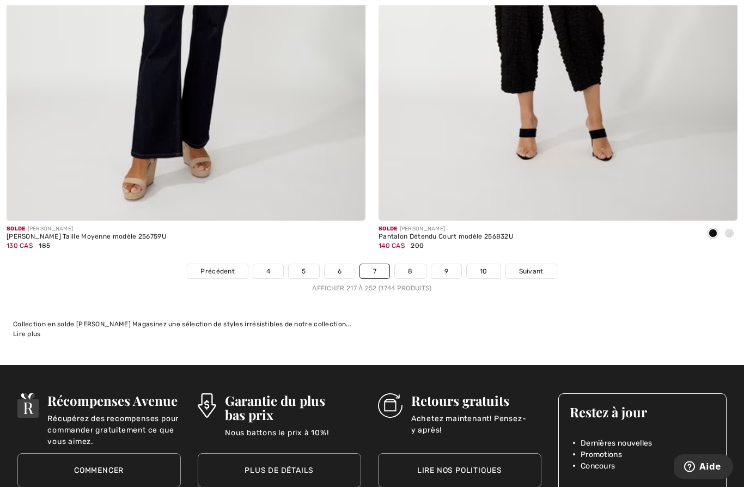
scroll to position [10581, 0]
click at [416, 264] on link "8" at bounding box center [410, 271] width 31 height 14
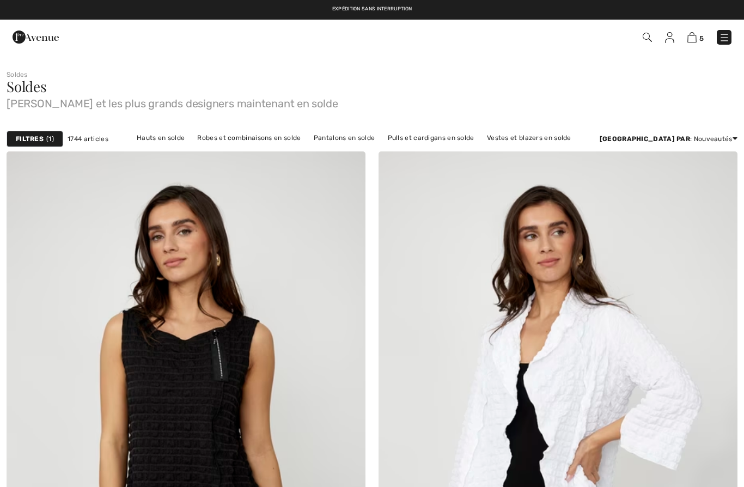
checkbox input "true"
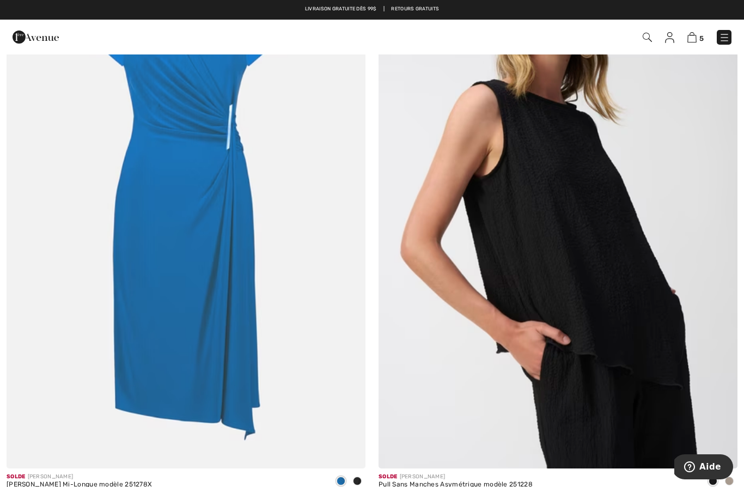
scroll to position [8587, 0]
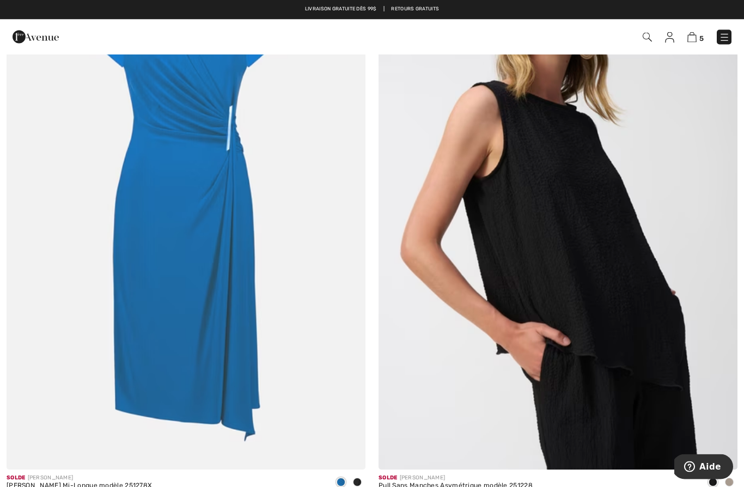
click at [652, 285] on img at bounding box center [558, 200] width 359 height 539
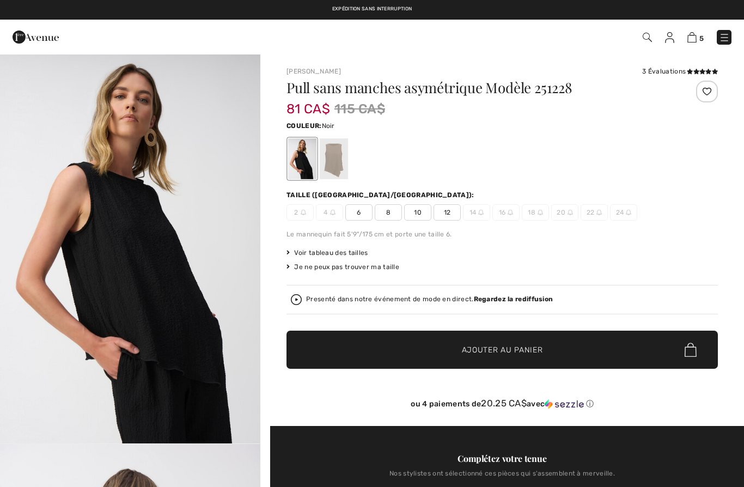
click at [114, 190] on img "1 / 5" at bounding box center [130, 248] width 260 height 390
click at [336, 167] on div at bounding box center [334, 158] width 28 height 41
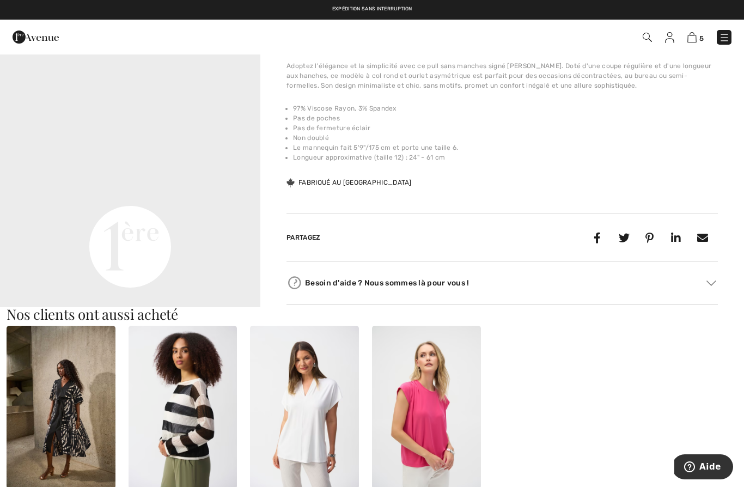
scroll to position [393, 0]
click at [83, 181] on video "Your browser does not support the video tag." at bounding box center [130, 116] width 260 height 130
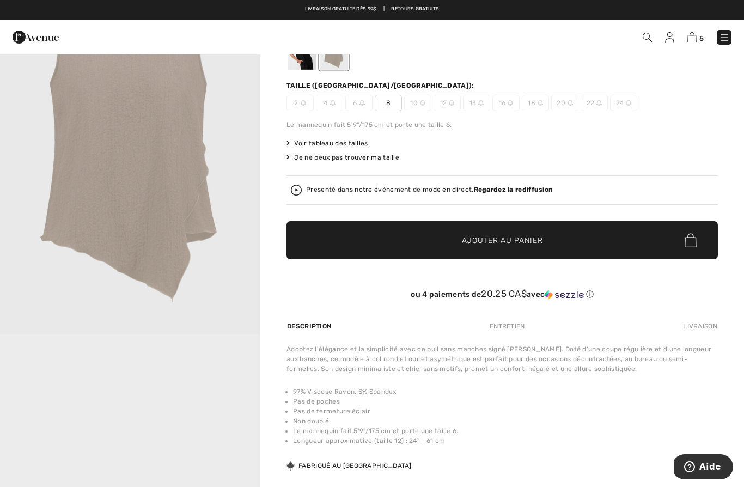
scroll to position [81, 0]
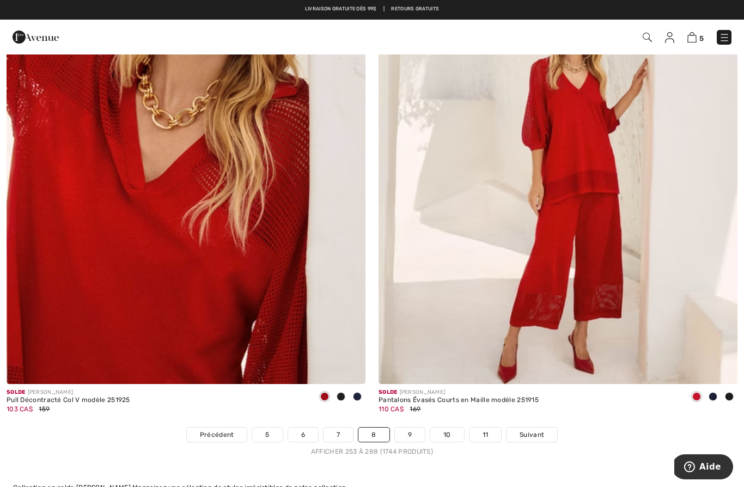
scroll to position [10418, 0]
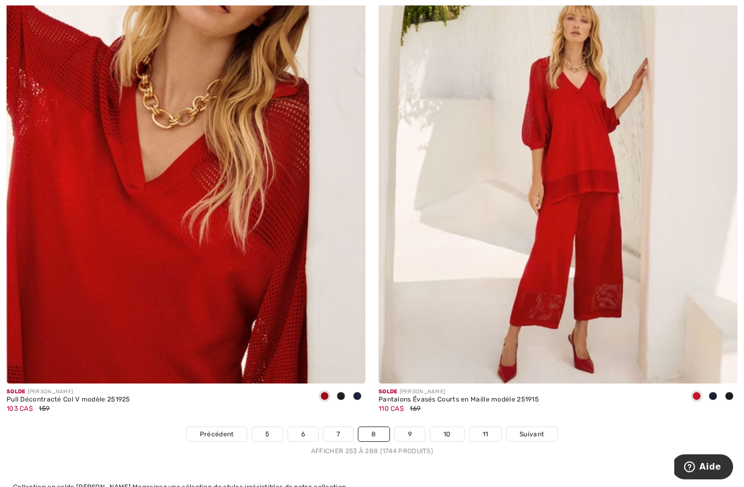
click at [342, 394] on div at bounding box center [341, 397] width 16 height 18
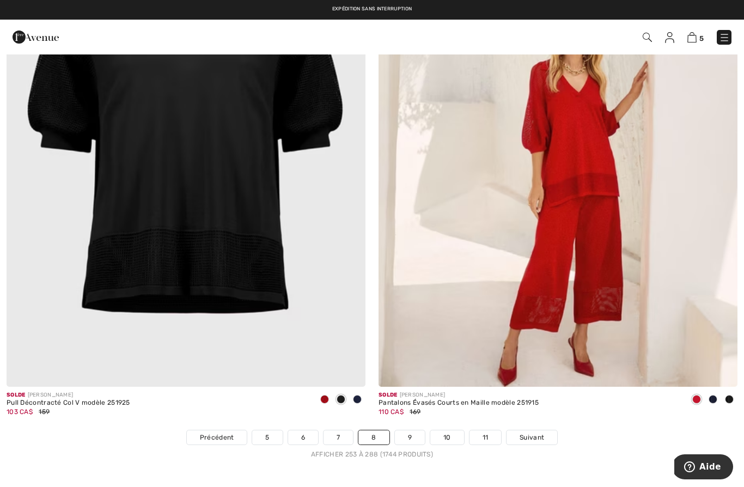
scroll to position [10387, 0]
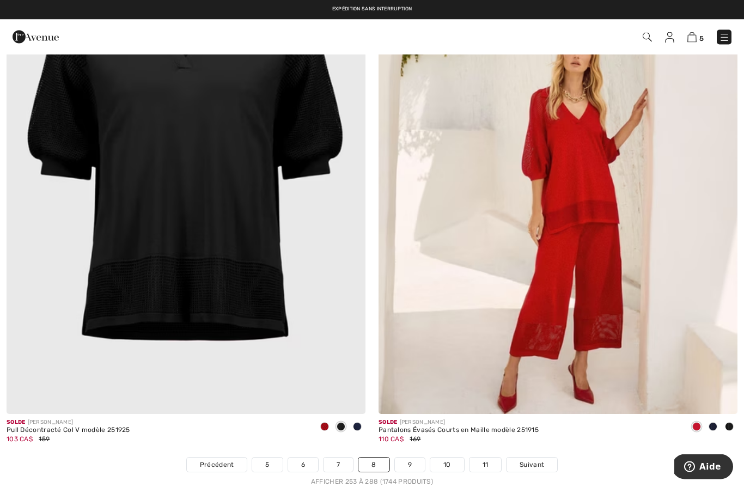
click at [314, 320] on img at bounding box center [186, 145] width 359 height 539
click at [320, 329] on img at bounding box center [186, 145] width 359 height 539
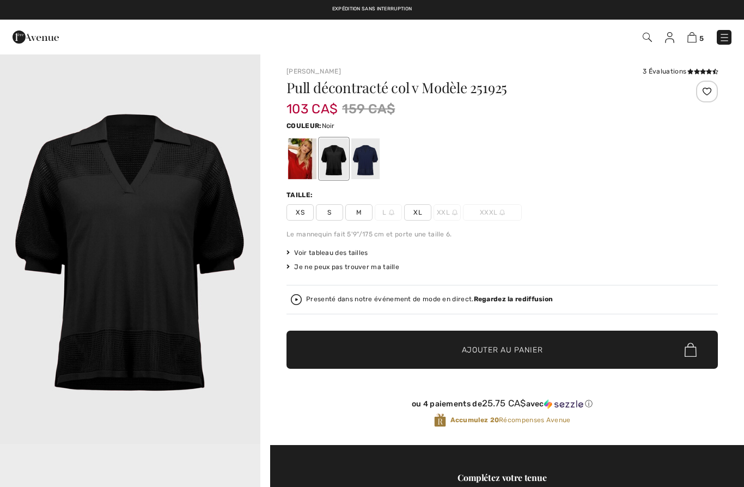
checkbox input "true"
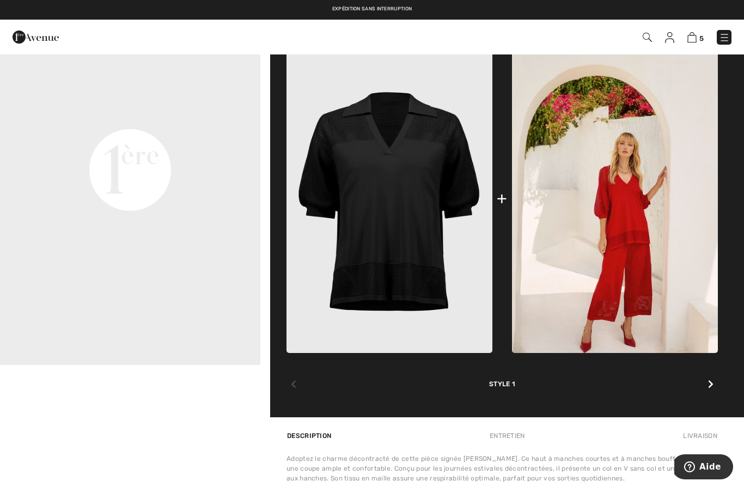
scroll to position [469, 0]
click at [205, 105] on video "Your browser does not support the video tag." at bounding box center [130, 39] width 260 height 130
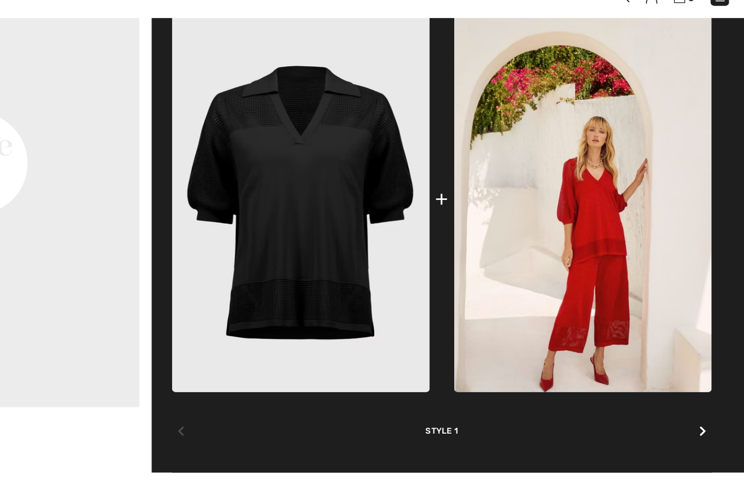
click at [360, 166] on div "+" at bounding box center [502, 199] width 431 height 309
click at [512, 163] on img at bounding box center [615, 199] width 206 height 309
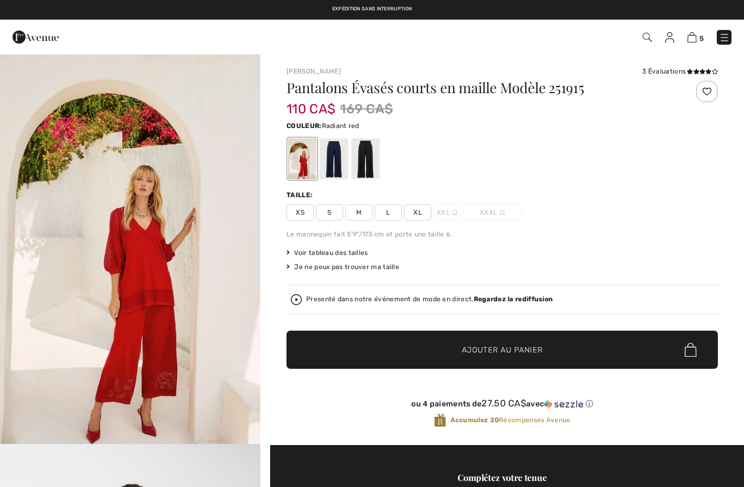
checkbox input "true"
click at [367, 165] on div at bounding box center [365, 158] width 28 height 41
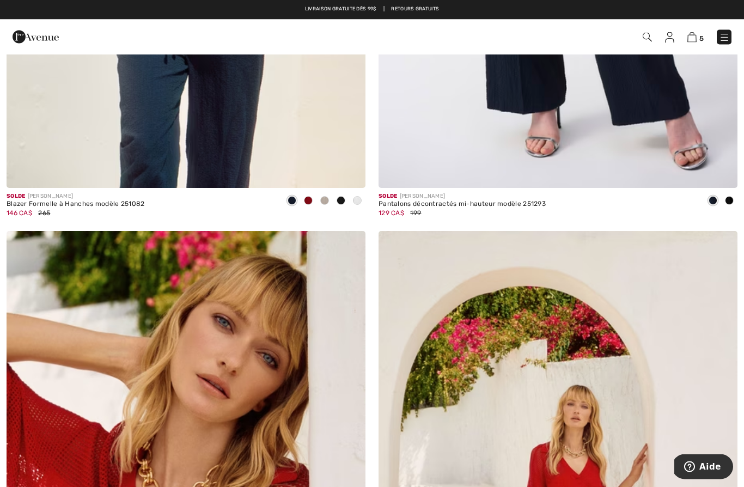
scroll to position [10015, 0]
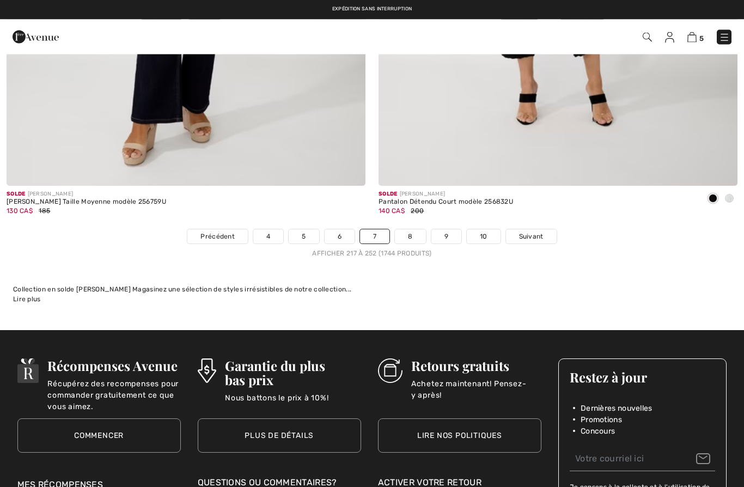
scroll to position [10607, 0]
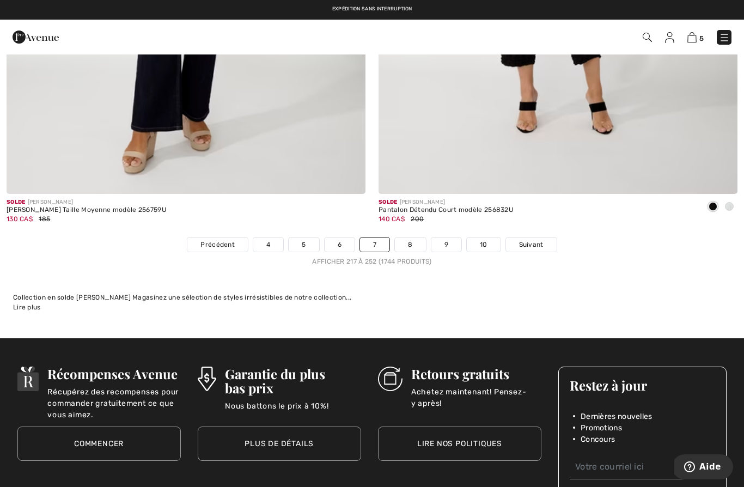
click at [418, 239] on link "8" at bounding box center [410, 245] width 31 height 14
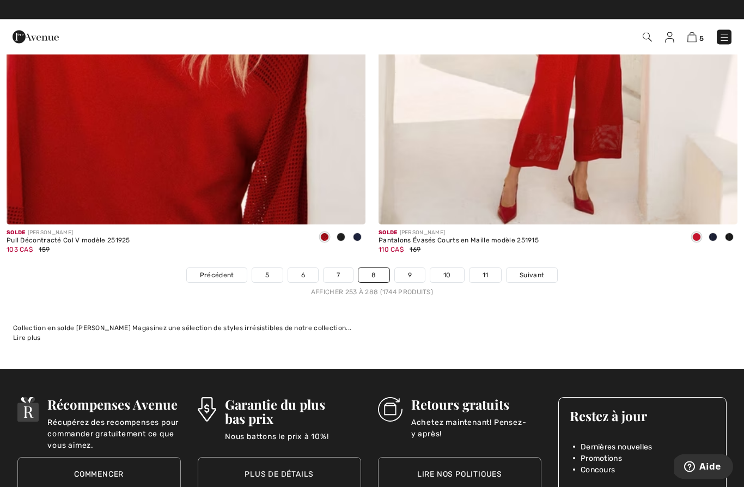
scroll to position [10577, 0]
click at [414, 271] on link "9" at bounding box center [410, 275] width 30 height 14
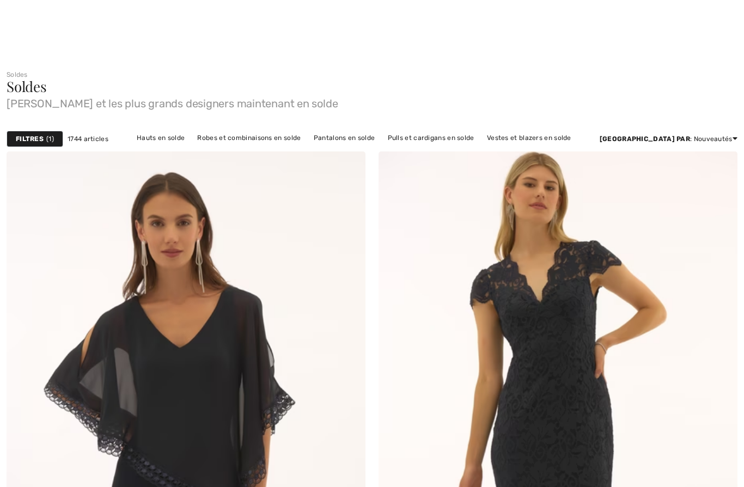
checkbox input "true"
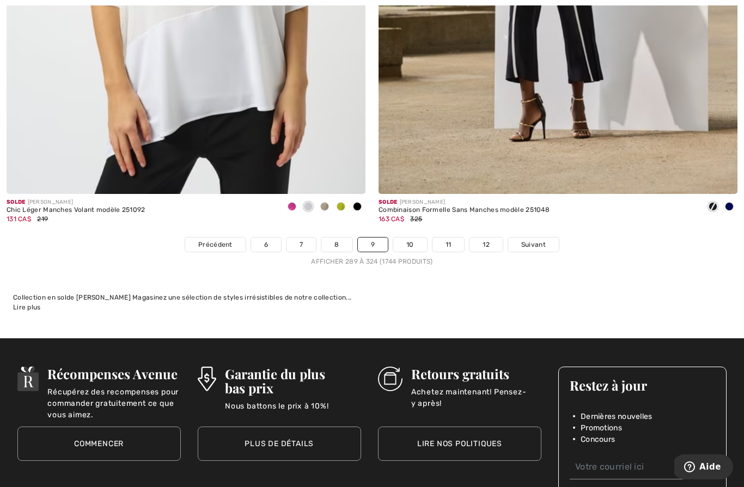
scroll to position [10591, 0]
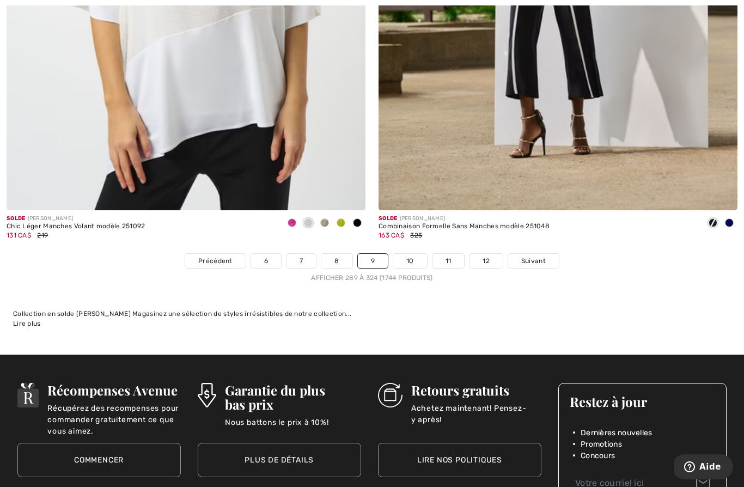
click at [411, 256] on link "10" at bounding box center [410, 261] width 34 height 14
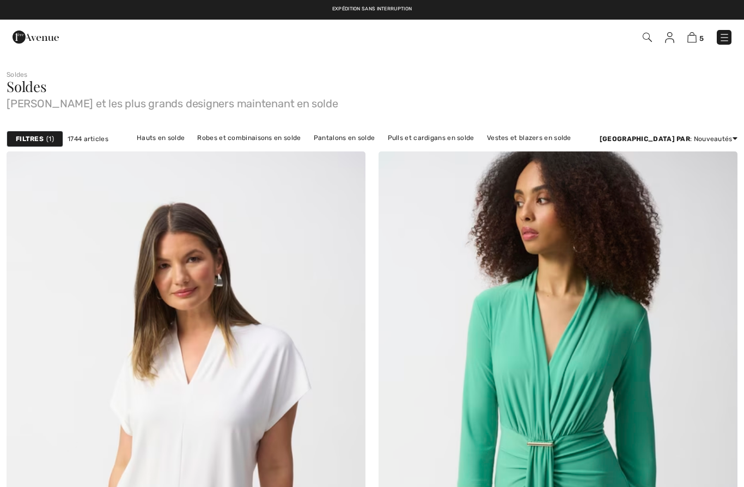
checkbox input "true"
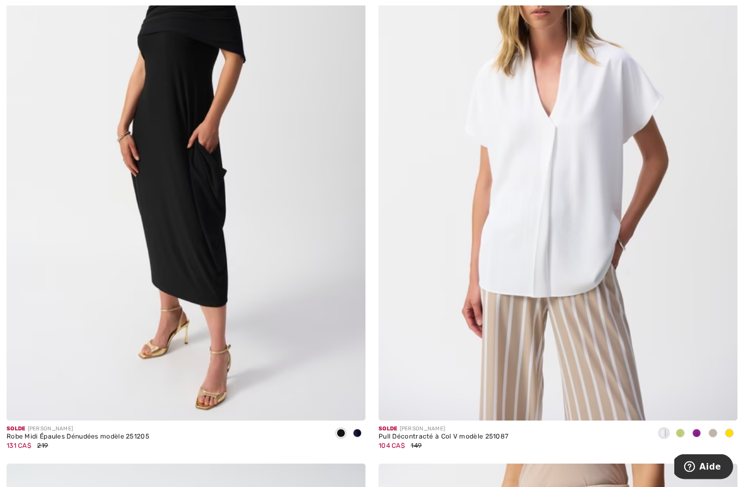
scroll to position [1432, 0]
click at [624, 255] on img at bounding box center [558, 151] width 359 height 539
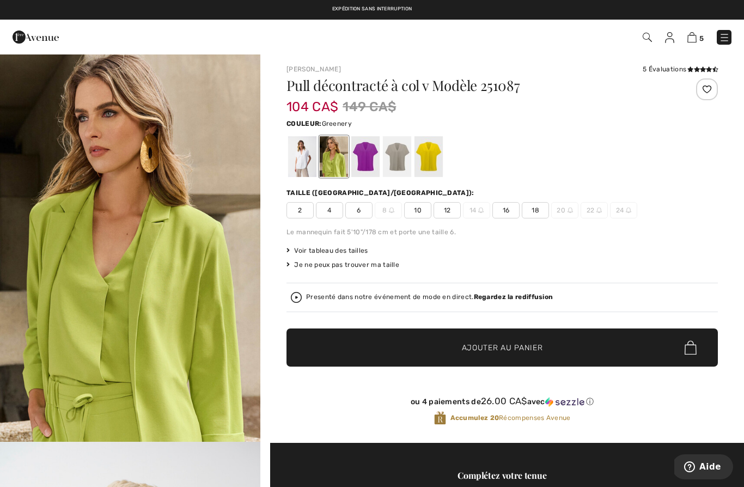
scroll to position [9, 0]
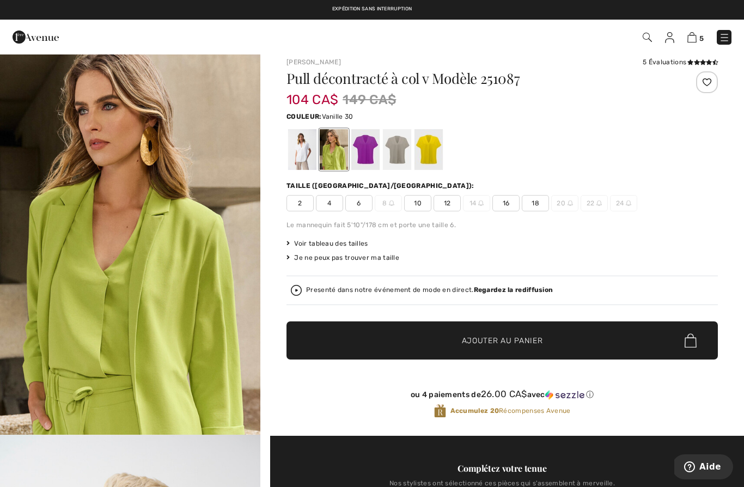
click at [305, 156] on div at bounding box center [302, 149] width 28 height 41
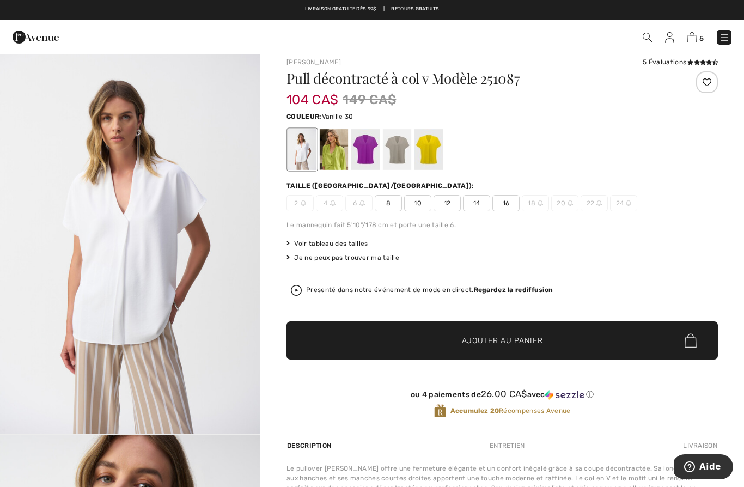
click at [304, 161] on div at bounding box center [302, 149] width 28 height 41
click at [479, 208] on span "14" at bounding box center [476, 203] width 27 height 16
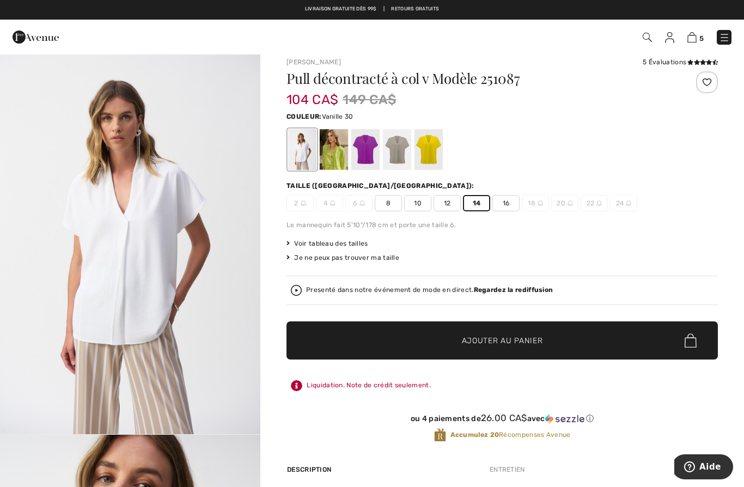
click at [425, 345] on span "✔ Ajouté au panier Ajouter au panier" at bounding box center [502, 340] width 431 height 38
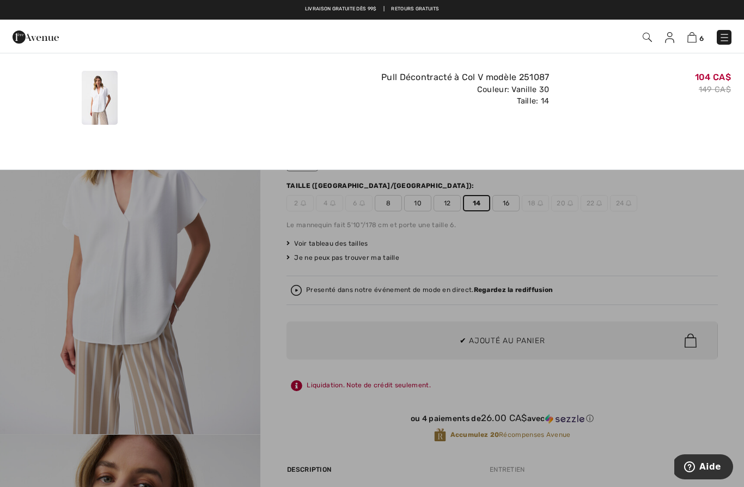
scroll to position [0, 0]
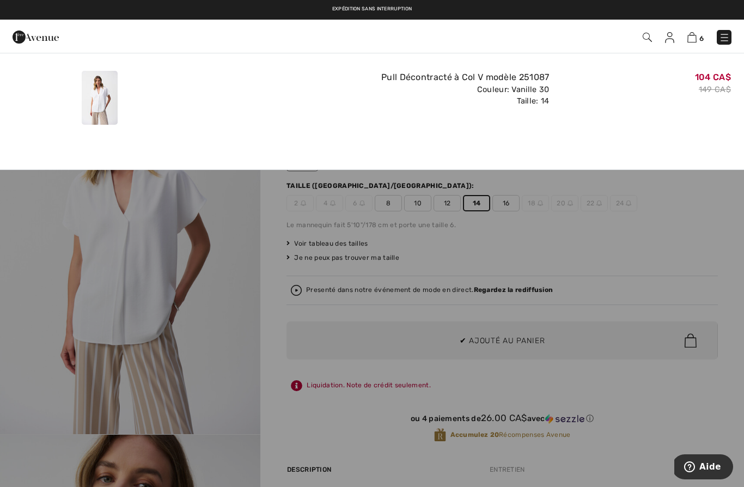
click at [68, 53] on div "Ajouté au panier [PERSON_NAME] Pull Décontracté à Col V Modèle 251087 104 CA$ 1…" at bounding box center [372, 95] width 744 height 85
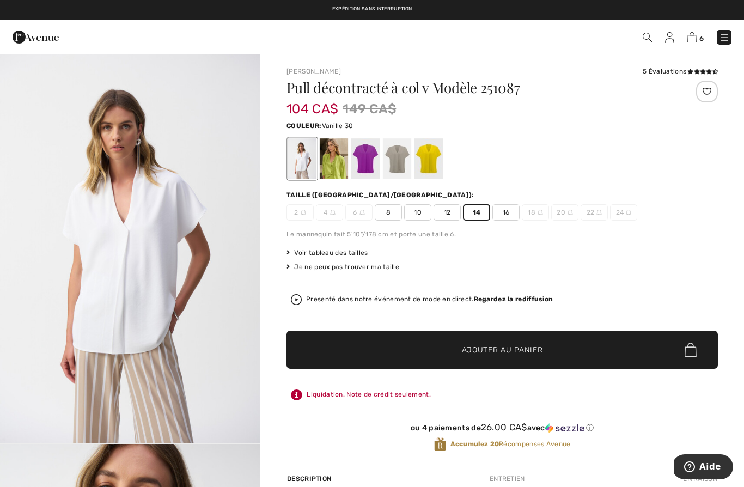
click at [695, 38] on img at bounding box center [692, 37] width 9 height 10
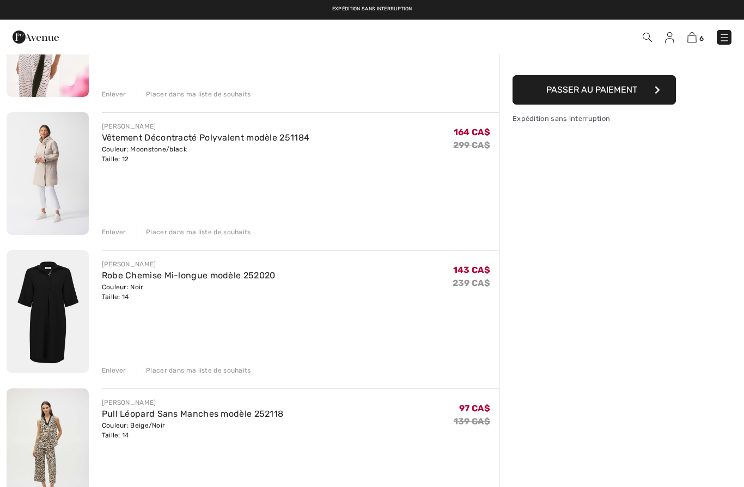
scroll to position [163, 0]
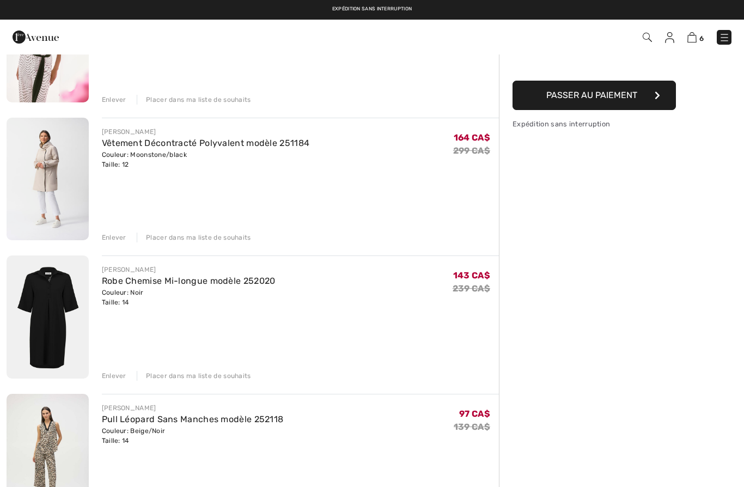
click at [115, 239] on div "Enlever" at bounding box center [114, 238] width 25 height 10
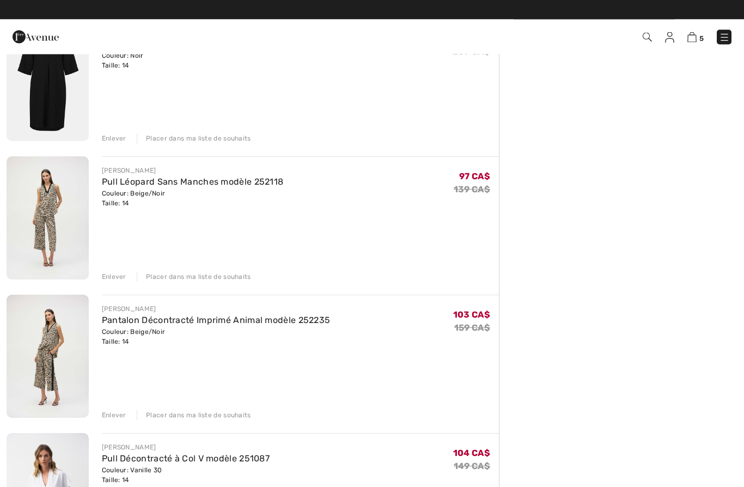
scroll to position [261, 0]
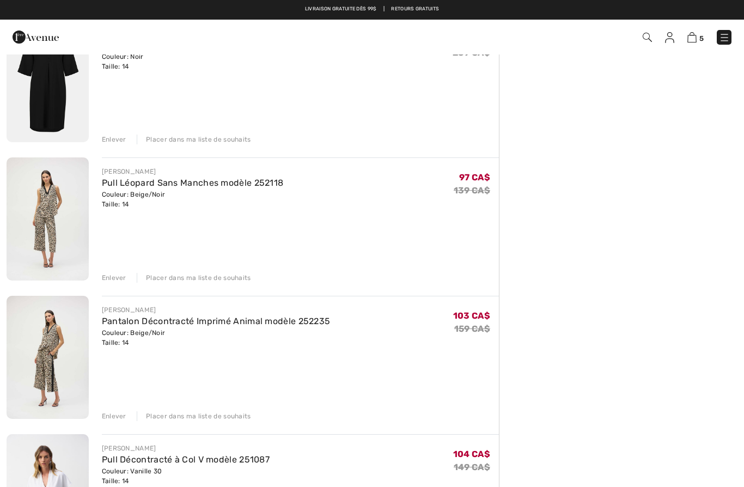
click at [117, 280] on div "Enlever" at bounding box center [114, 278] width 25 height 10
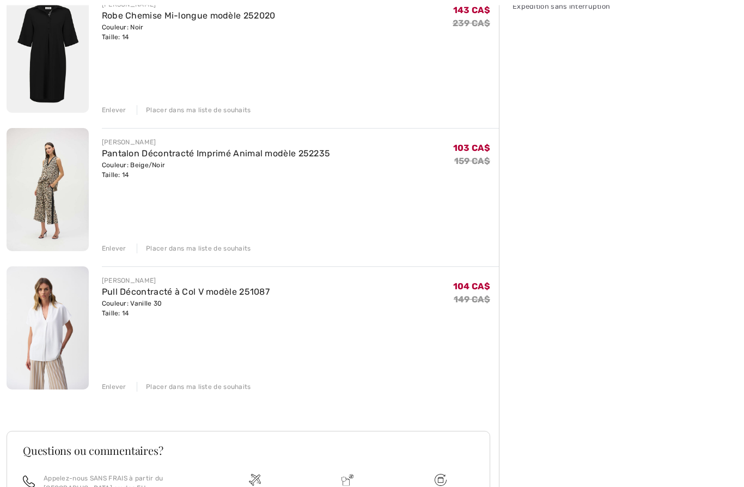
click at [120, 247] on div "Enlever" at bounding box center [114, 249] width 25 height 10
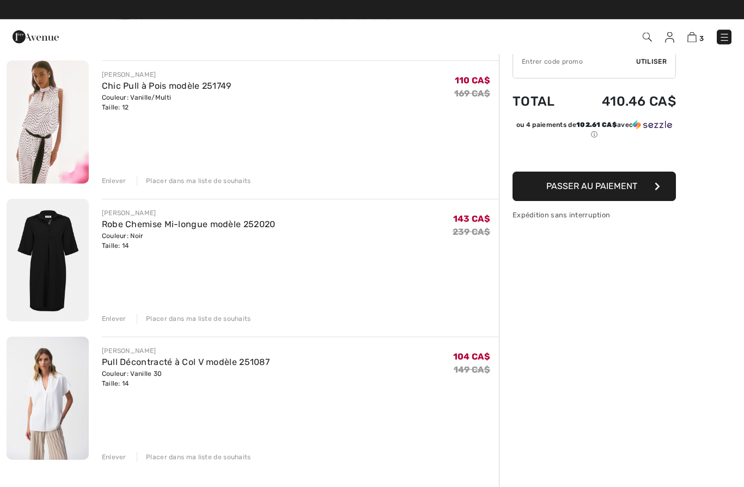
click at [119, 180] on div "Enlever" at bounding box center [114, 182] width 25 height 10
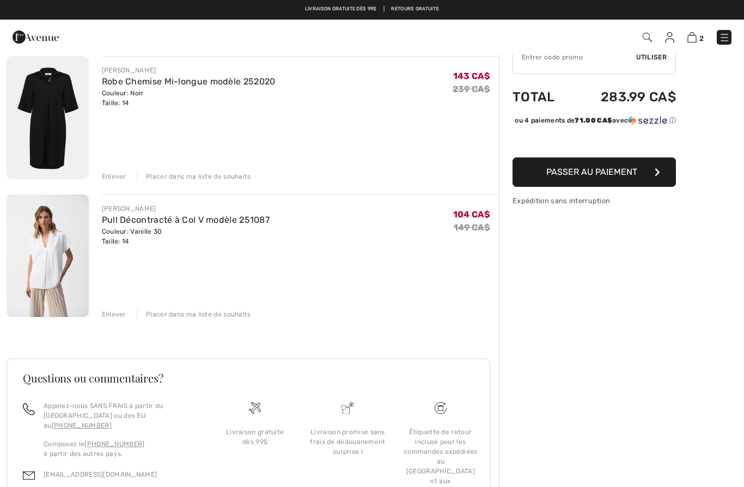
scroll to position [87, 0]
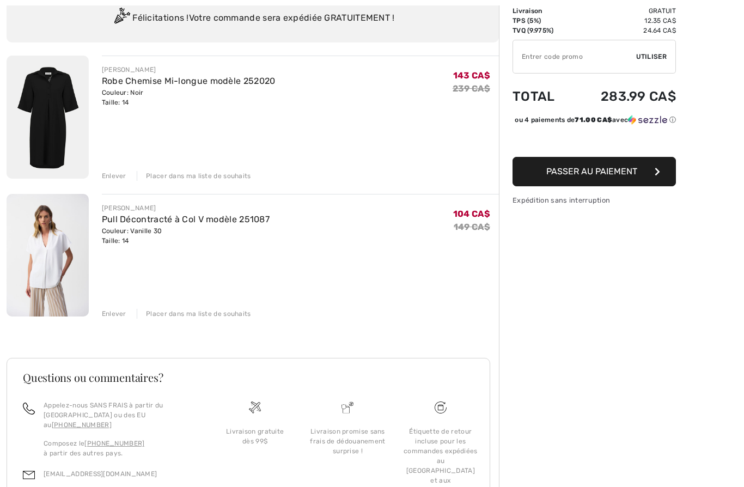
click at [50, 123] on img at bounding box center [48, 117] width 82 height 123
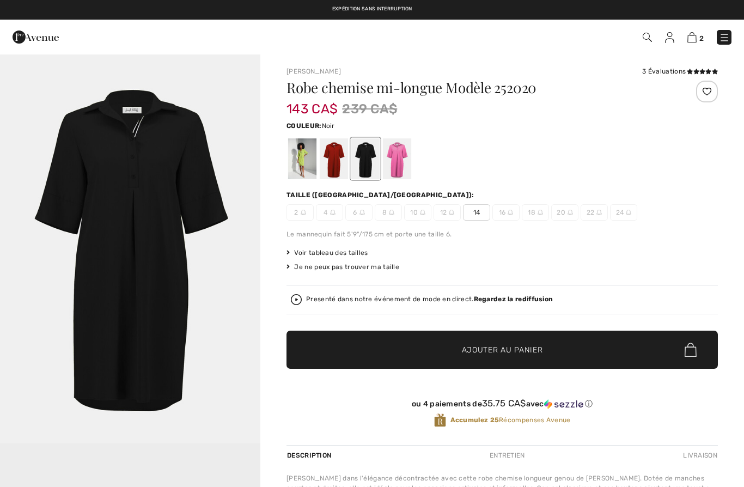
checkbox input "true"
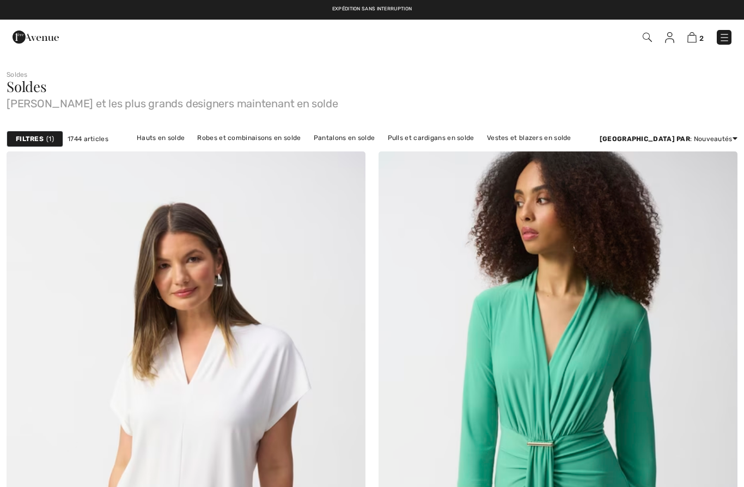
checkbox input "true"
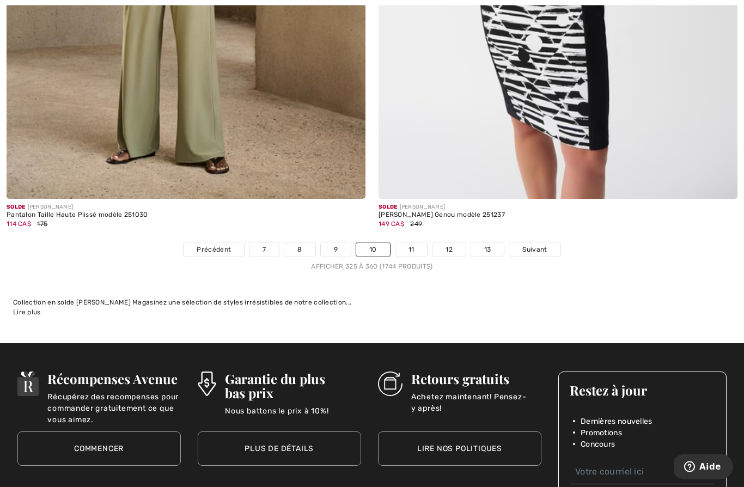
scroll to position [10602, 0]
click at [343, 246] on link "9" at bounding box center [336, 249] width 30 height 14
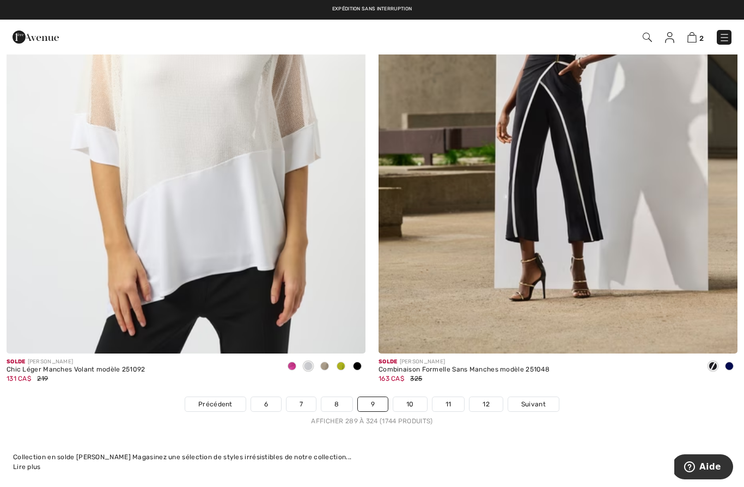
scroll to position [10447, 0]
click at [340, 399] on link "8" at bounding box center [336, 405] width 31 height 14
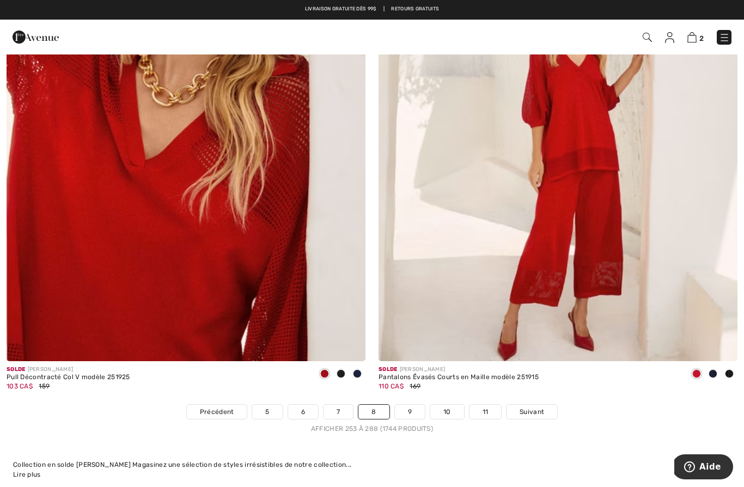
scroll to position [10436, 0]
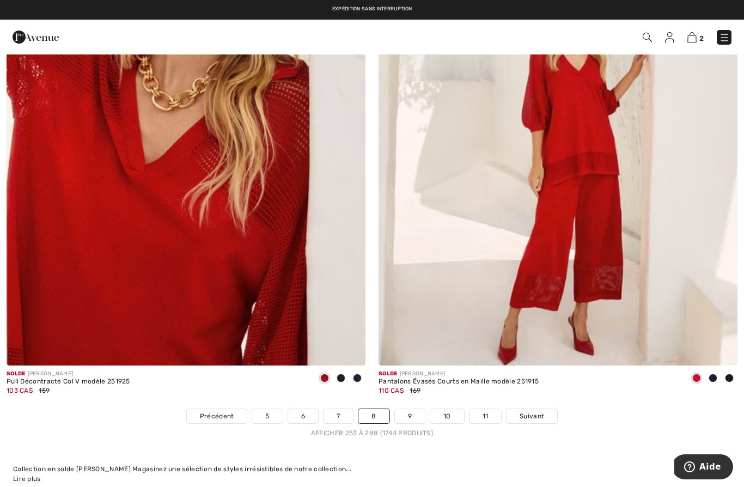
click at [273, 287] on img at bounding box center [186, 96] width 359 height 539
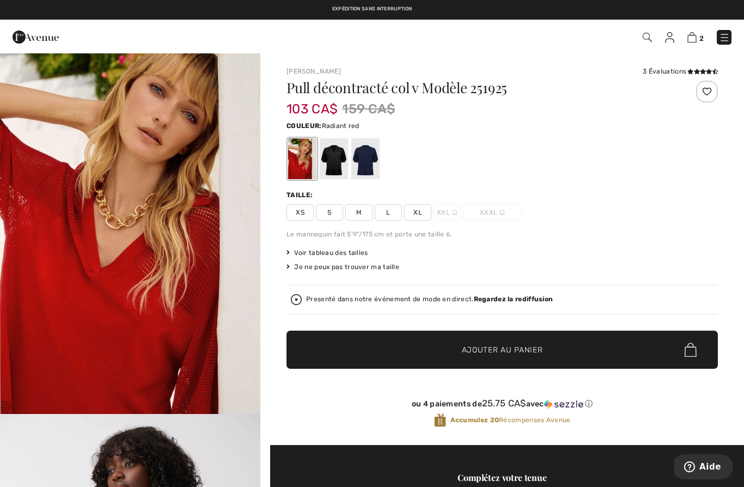
scroll to position [33, 0]
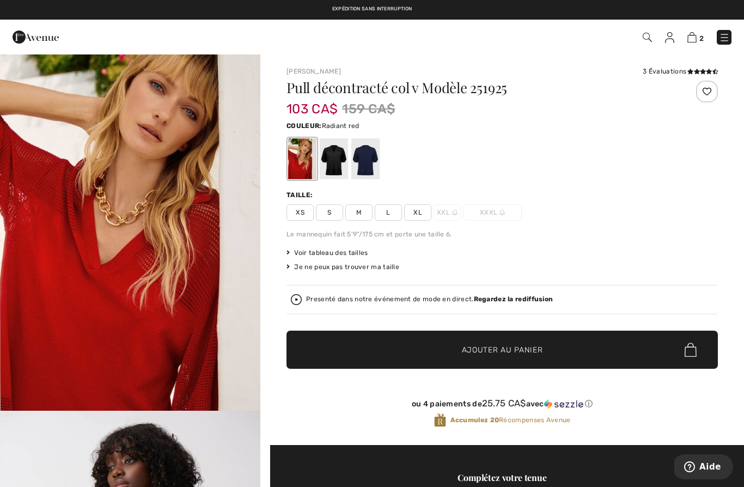
click at [419, 218] on span "XL" at bounding box center [417, 212] width 27 height 16
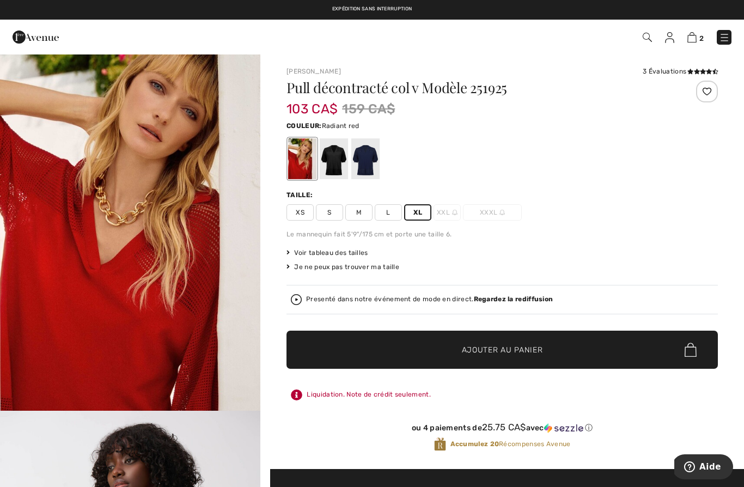
click at [404, 346] on span "✔ Ajouté au panier Ajouter au panier" at bounding box center [502, 350] width 431 height 38
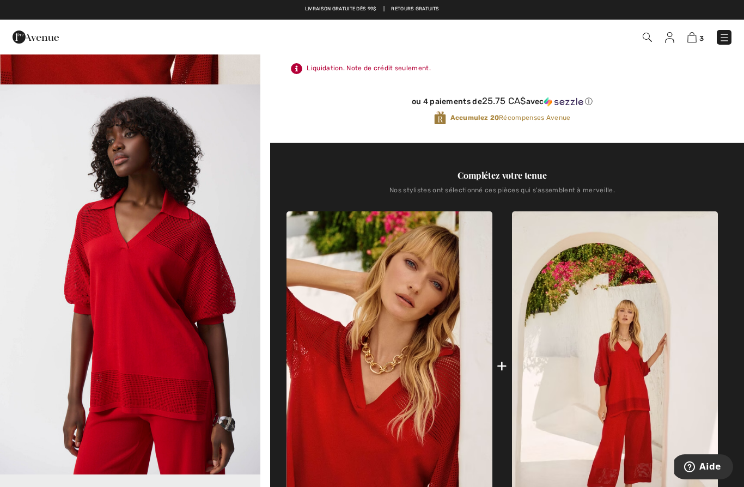
scroll to position [329, 0]
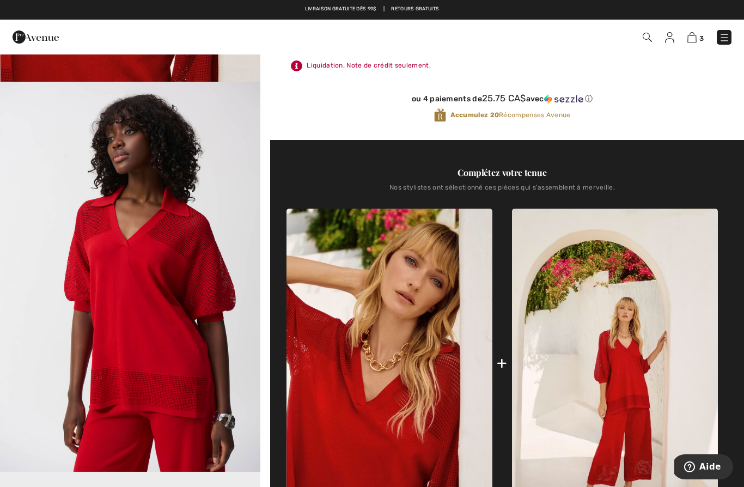
click at [630, 387] on img at bounding box center [615, 363] width 206 height 309
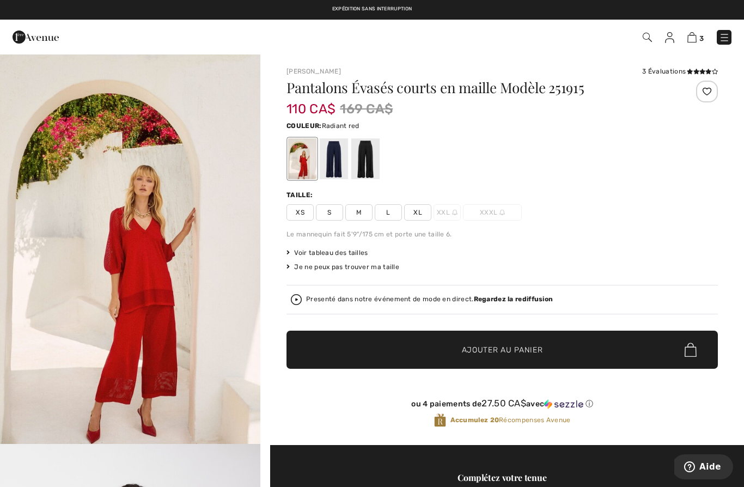
click at [387, 217] on span "L" at bounding box center [388, 212] width 27 height 16
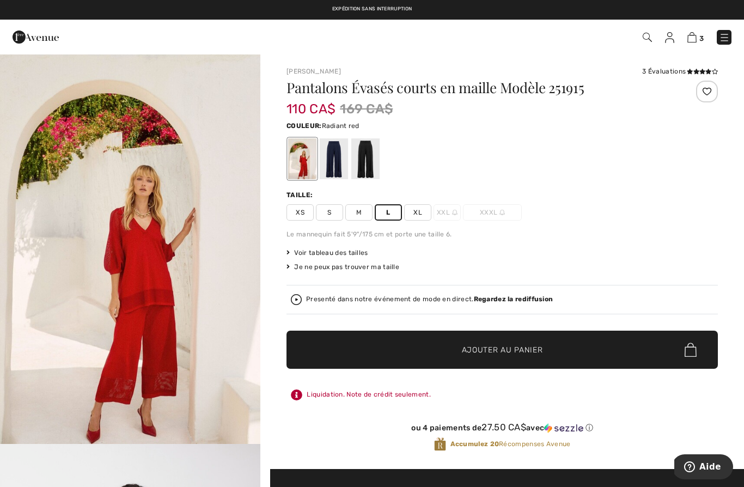
click at [419, 349] on span "✔ Ajouté au panier Ajouter au panier" at bounding box center [502, 350] width 431 height 38
click at [336, 167] on div at bounding box center [334, 158] width 28 height 41
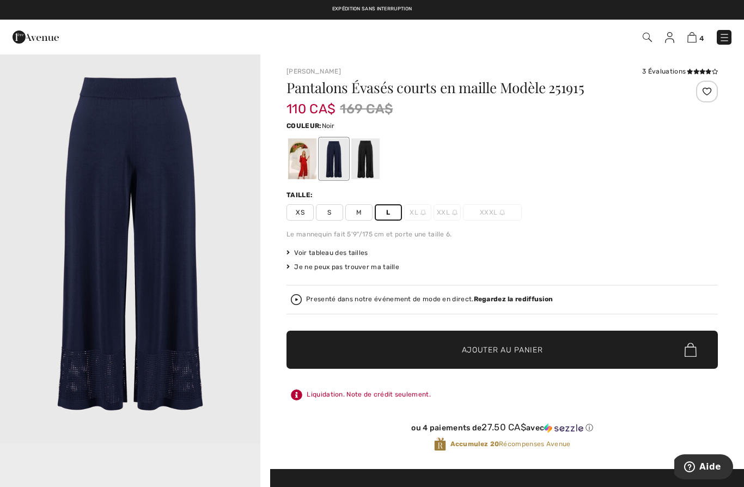
click at [367, 171] on div at bounding box center [365, 158] width 28 height 41
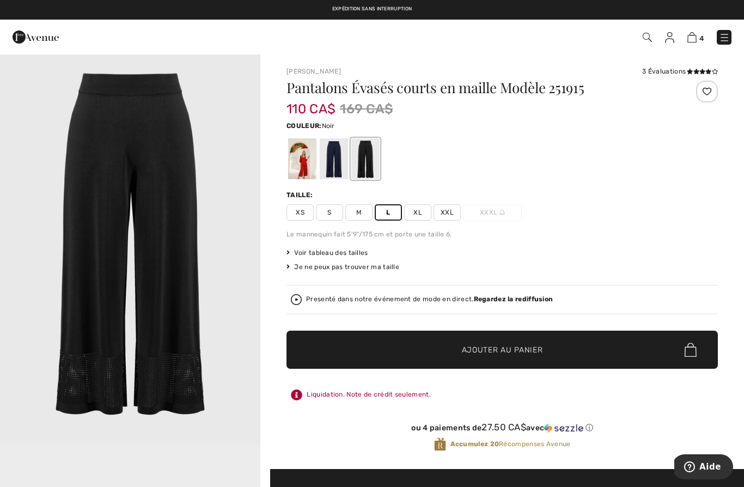
click at [392, 210] on span "L" at bounding box center [388, 212] width 27 height 16
click at [456, 346] on span "✔ Ajouté au panier" at bounding box center [486, 349] width 86 height 11
click at [690, 46] on div "5 Ajouté au panier Joseph Ribkoff Robe Chemise Mi-longue Modèle 252020 143 CA$ …" at bounding box center [525, 37] width 429 height 22
click at [694, 41] on img at bounding box center [692, 37] width 9 height 10
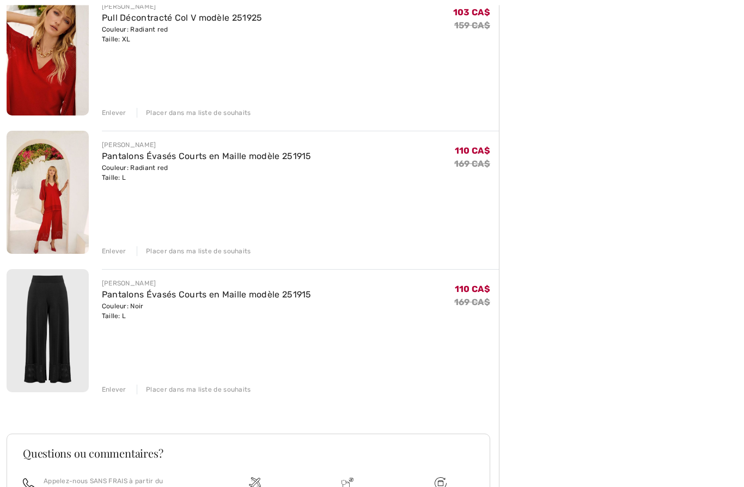
scroll to position [427, 0]
click at [120, 248] on div "Enlever" at bounding box center [114, 251] width 25 height 10
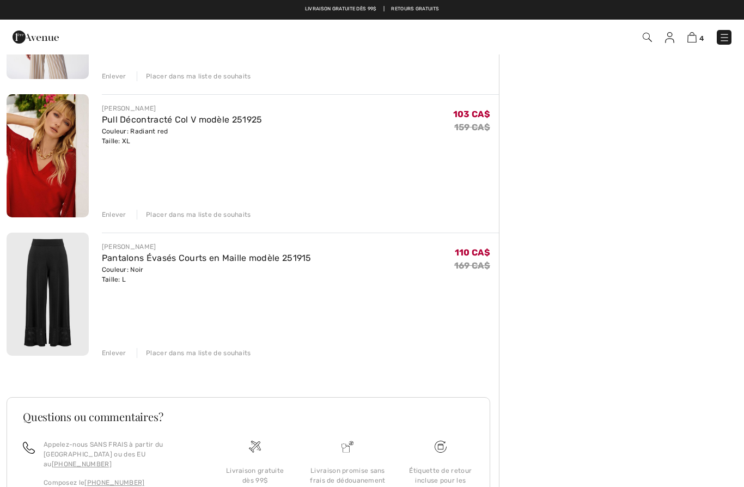
scroll to position [322, 0]
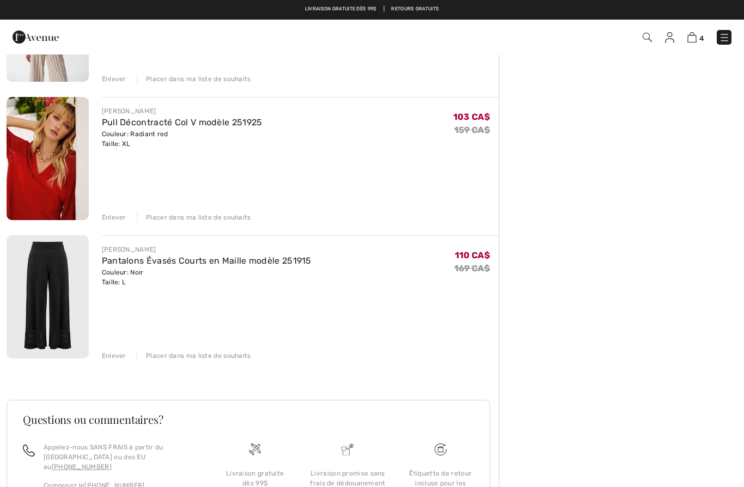
click at [59, 141] on img at bounding box center [48, 158] width 82 height 123
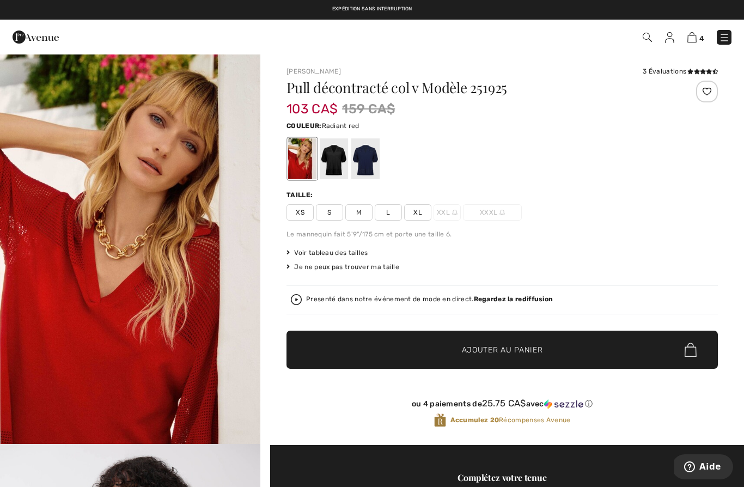
click at [369, 160] on div at bounding box center [365, 158] width 28 height 41
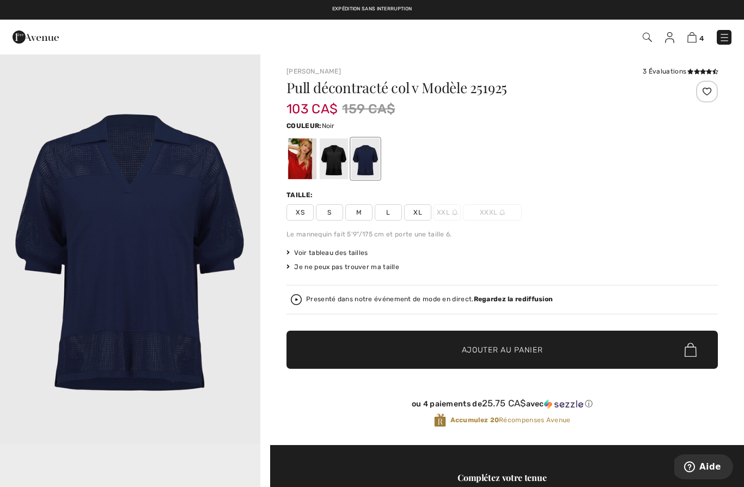
click at [333, 170] on div at bounding box center [334, 158] width 28 height 41
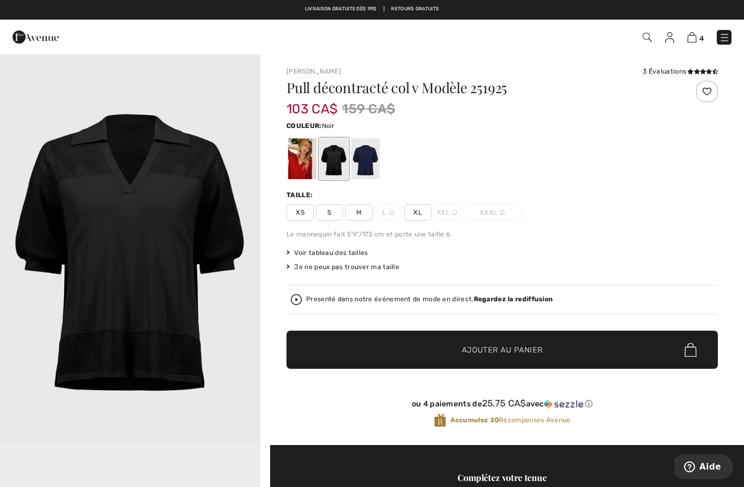
click at [422, 218] on span "XL" at bounding box center [417, 212] width 27 height 16
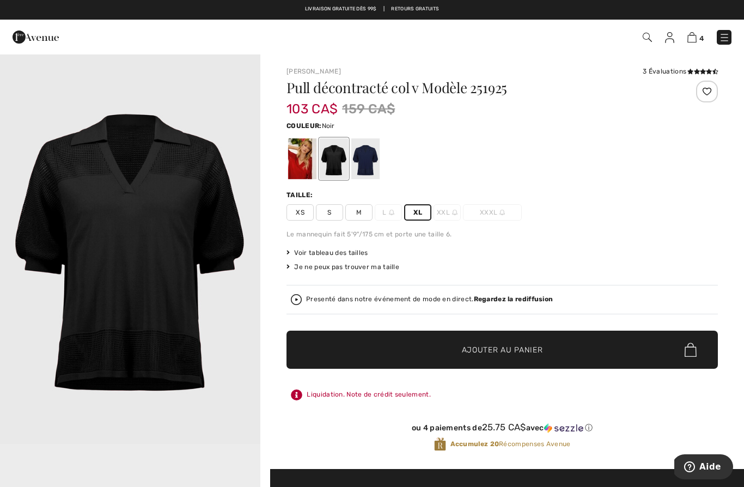
click at [396, 356] on span "✔ Ajouté au panier Ajouter au panier" at bounding box center [502, 350] width 431 height 38
click at [692, 42] on img at bounding box center [692, 37] width 9 height 10
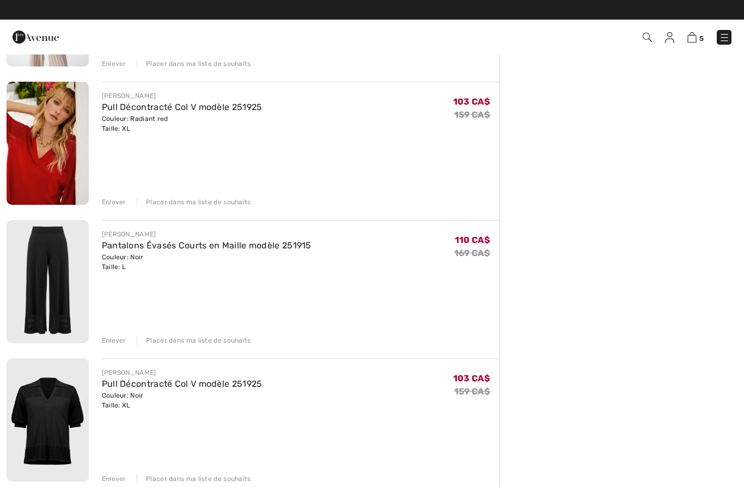
scroll to position [336, 0]
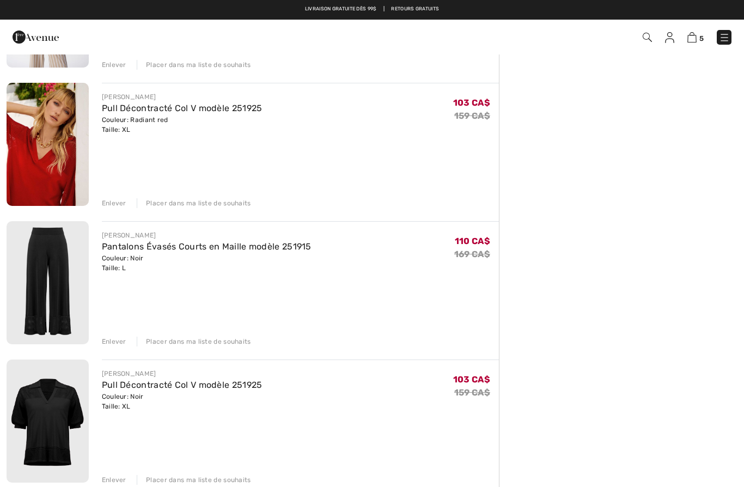
click at [110, 201] on div "Enlever" at bounding box center [114, 203] width 25 height 10
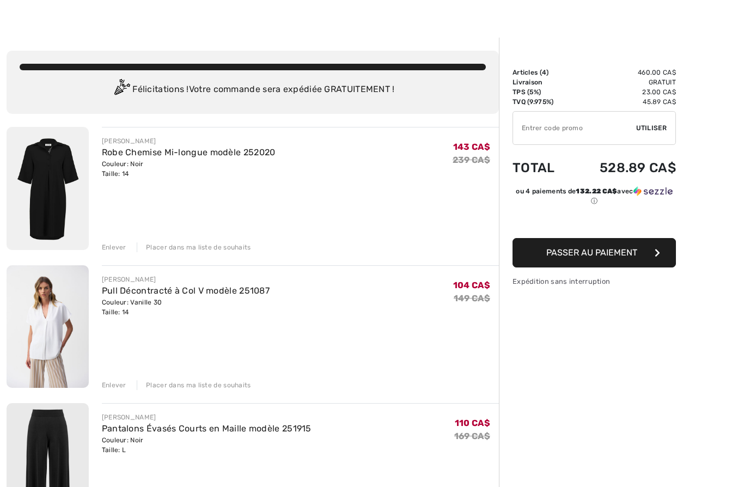
scroll to position [0, 0]
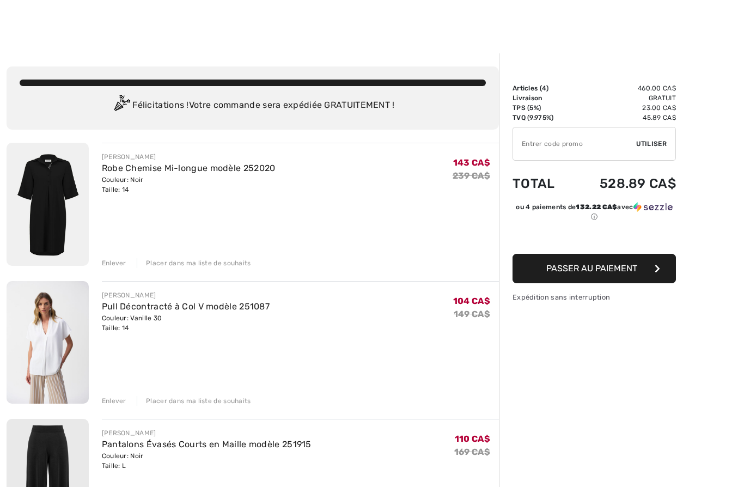
click at [593, 148] on input "TEXT" at bounding box center [574, 143] width 123 height 33
type input "EXTRA20"
click at [655, 147] on span "Utiliser" at bounding box center [651, 144] width 31 height 10
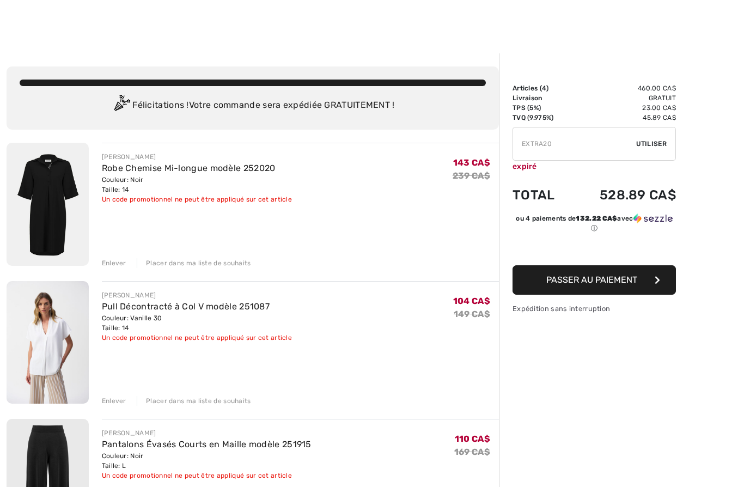
click at [658, 145] on span "Utiliser" at bounding box center [651, 144] width 31 height 10
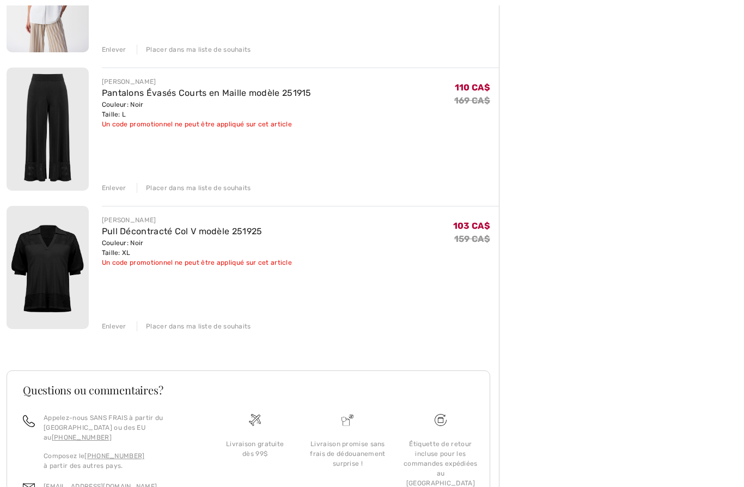
scroll to position [378, 0]
